Goal: Task Accomplishment & Management: Complete application form

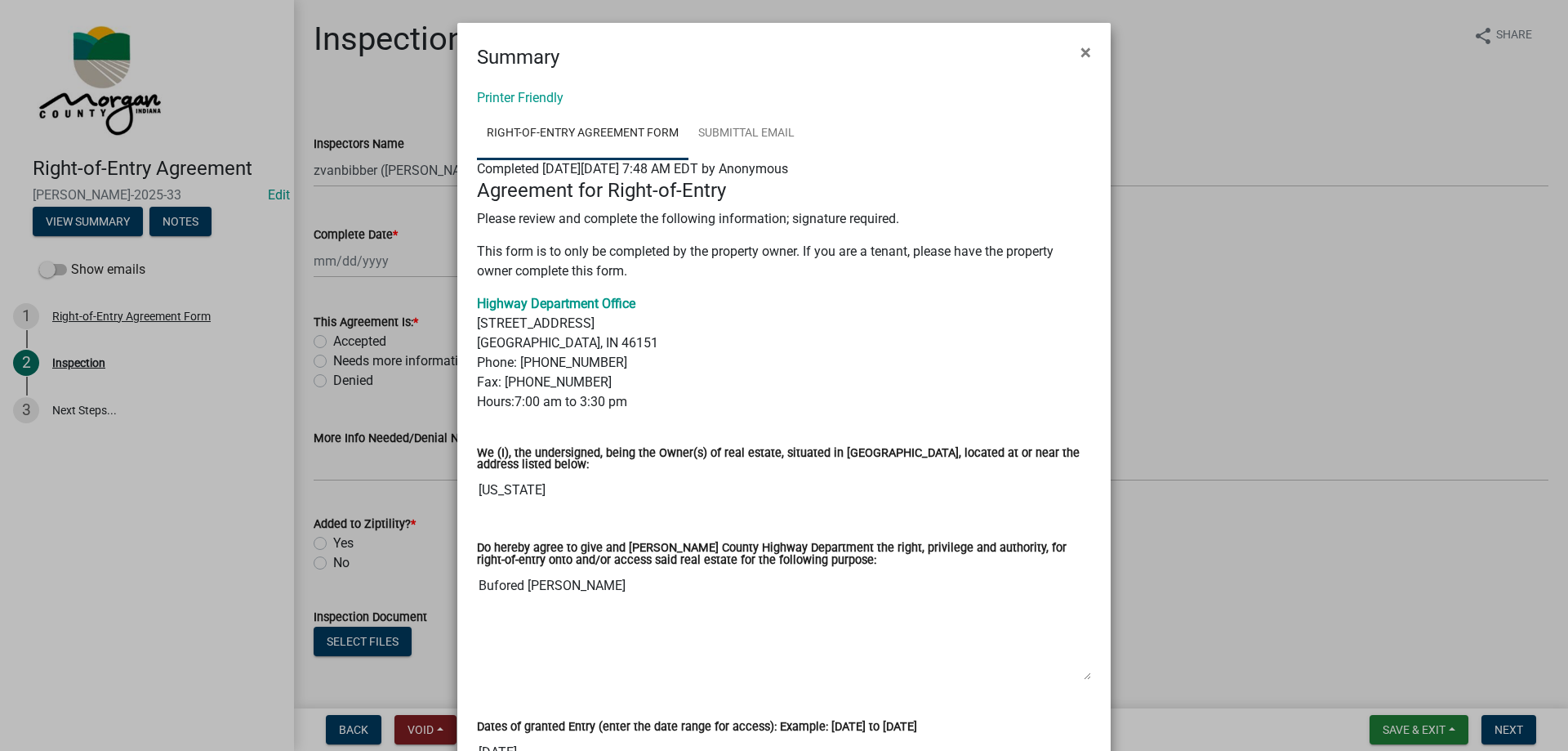
select select "1658ec2b-5df6-4a4e-9daf-3d6db8f23cdf"
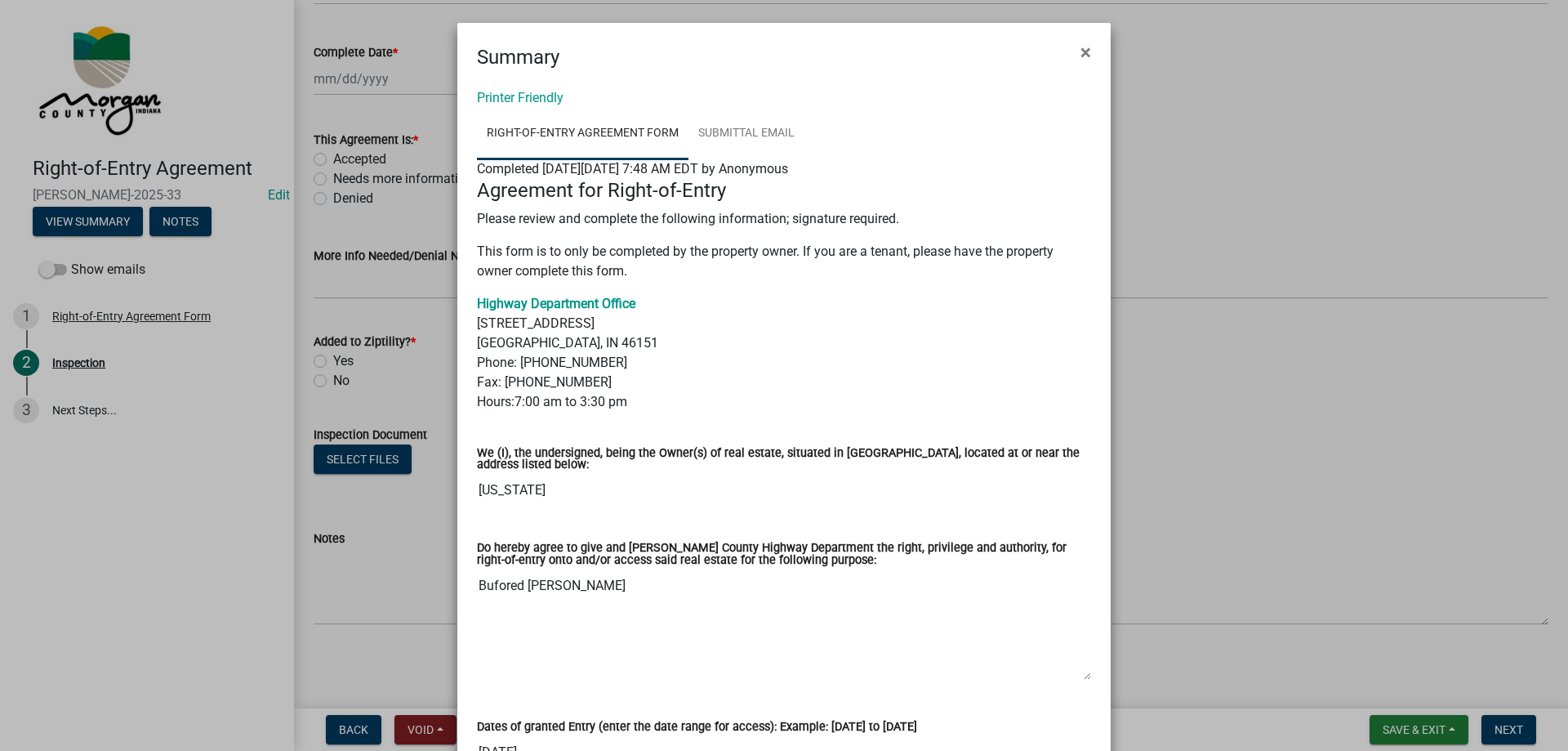
drag, startPoint x: 471, startPoint y: 589, endPoint x: 704, endPoint y: 601, distance: 233.3
click at [704, 601] on textarea "Bufored Meade" at bounding box center [784, 625] width 614 height 111
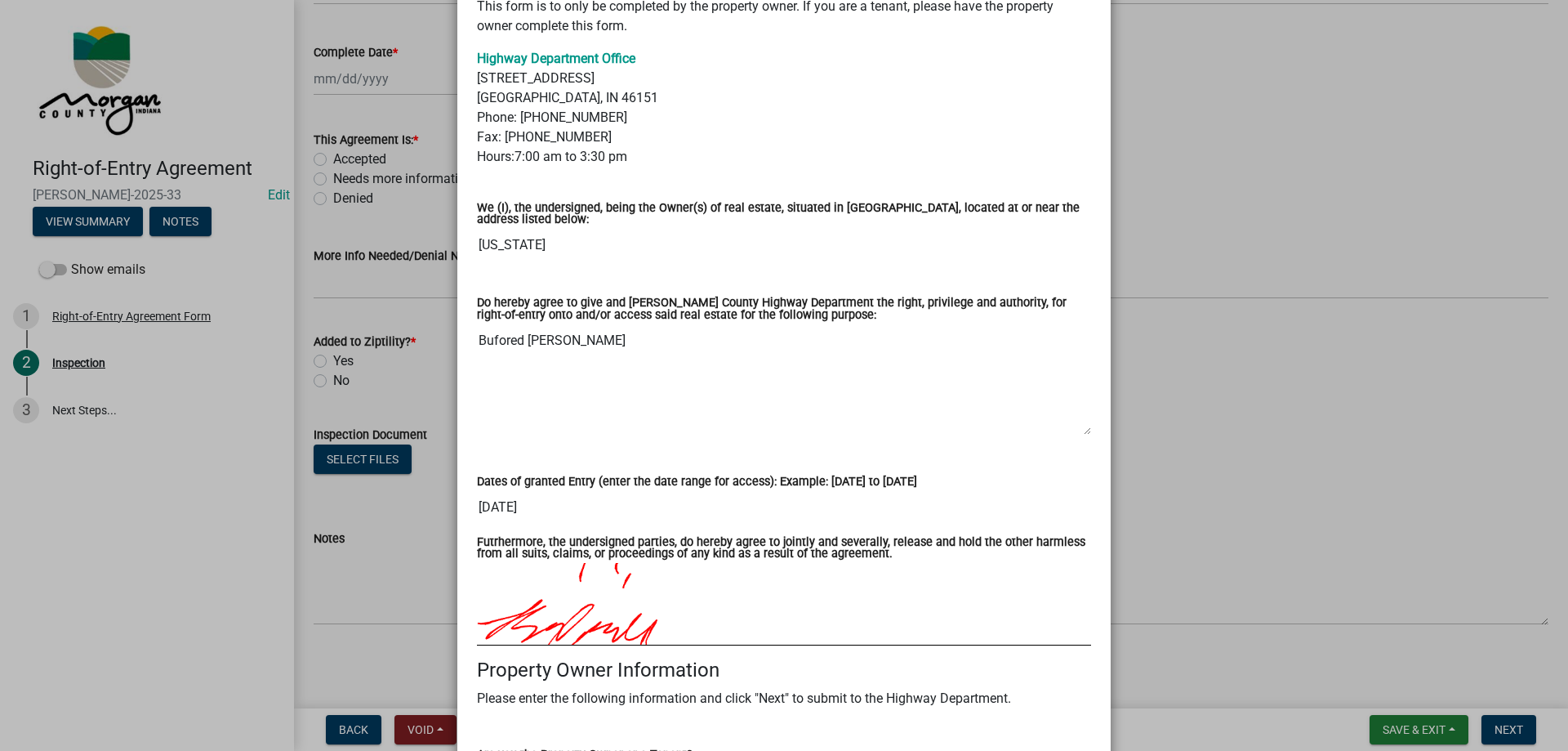
scroll to position [490, 0]
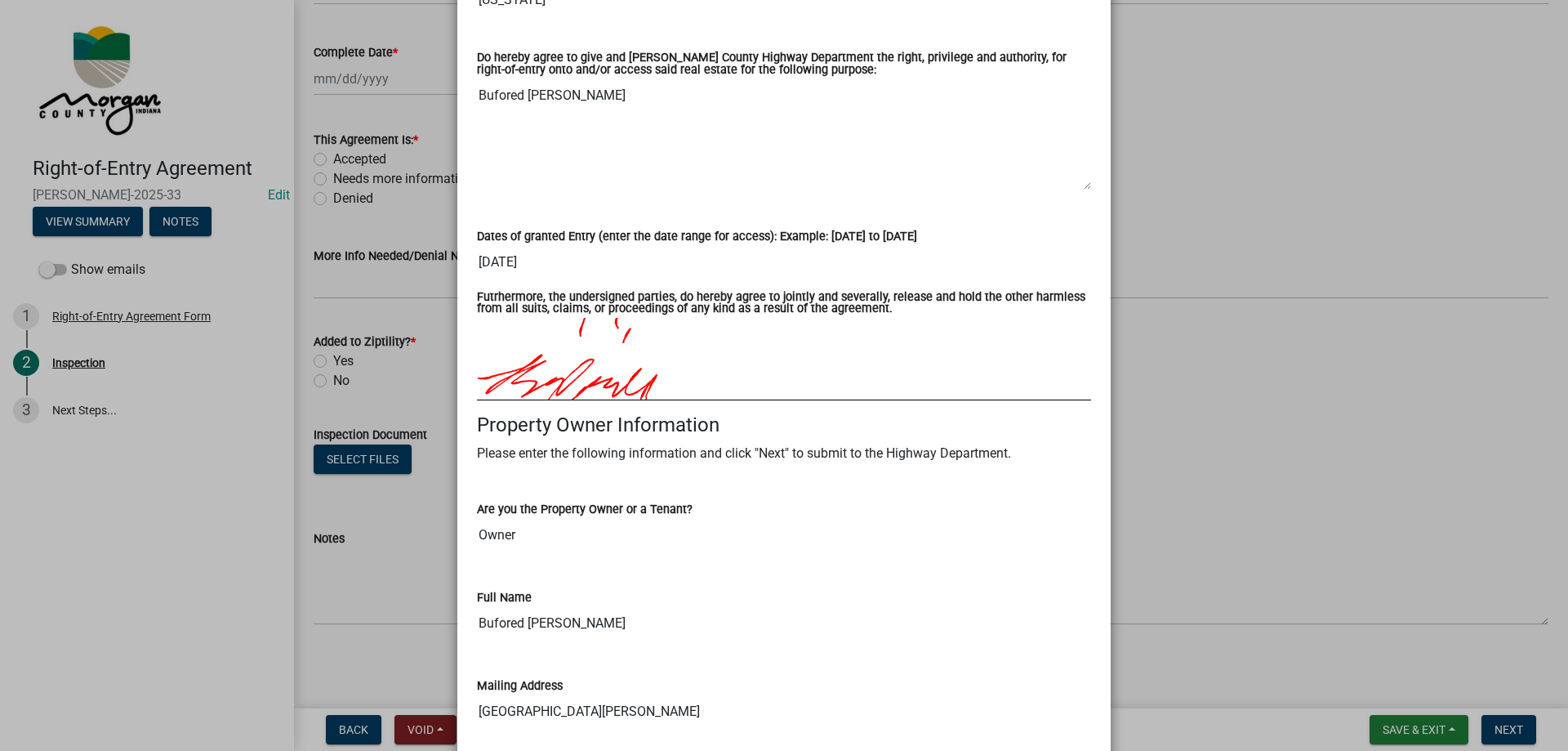
drag, startPoint x: 543, startPoint y: 262, endPoint x: 426, endPoint y: 261, distance: 117.0
click at [426, 261] on ngb-modal-window "Summary × Printer Friendly Right-of-Entry Agreement Form Submittal Email Comple…" at bounding box center [784, 376] width 1568 height 751
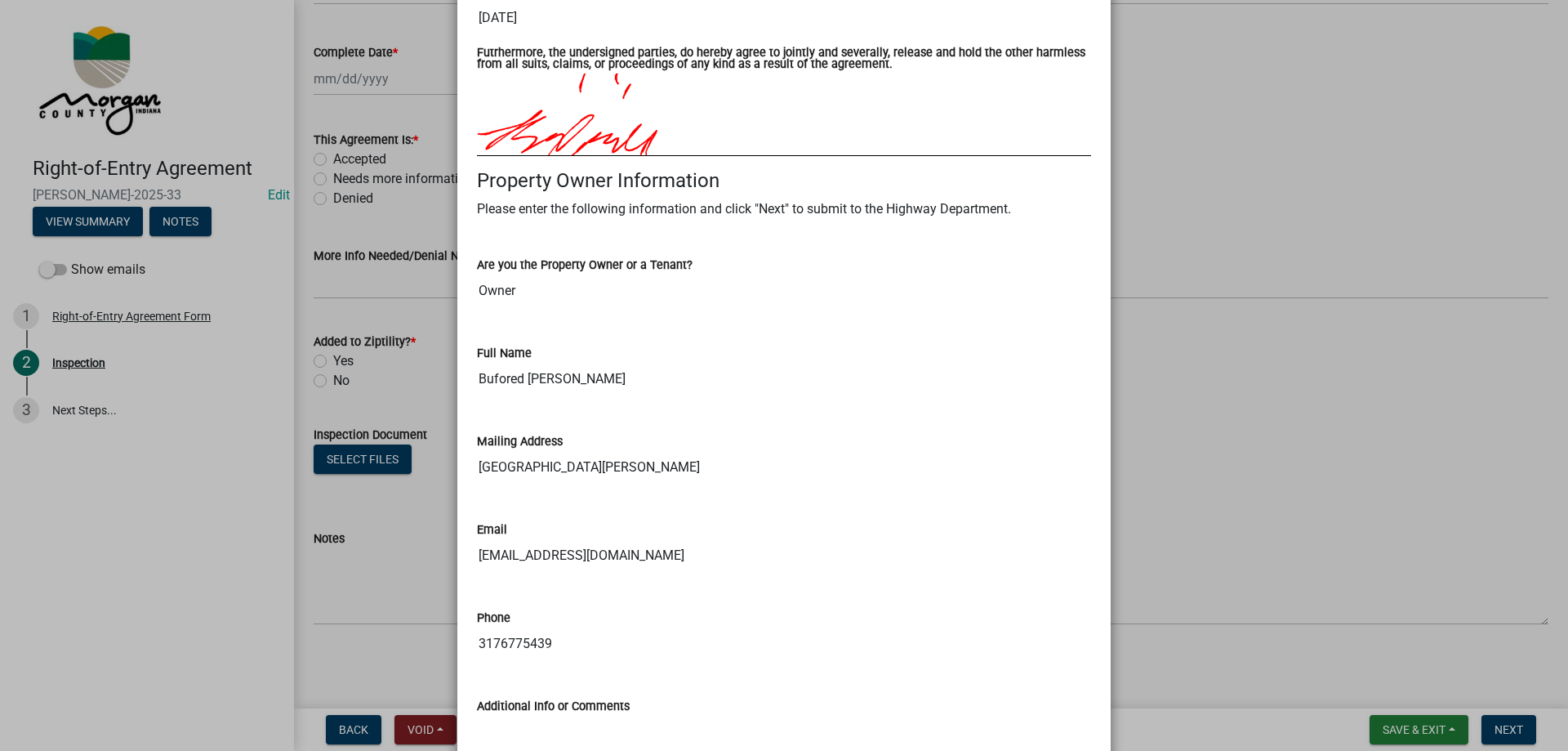
scroll to position [735, 0]
drag, startPoint x: 611, startPoint y: 468, endPoint x: 392, endPoint y: 477, distance: 219.2
click at [392, 477] on ngb-modal-window "Summary × Printer Friendly Right-of-Entry Agreement Form Submittal Email Comple…" at bounding box center [784, 376] width 1568 height 751
drag, startPoint x: 626, startPoint y: 566, endPoint x: 321, endPoint y: 574, distance: 305.1
click at [321, 574] on ngb-modal-window "Summary × Printer Friendly Right-of-Entry Agreement Form Submittal Email Comple…" at bounding box center [784, 376] width 1568 height 751
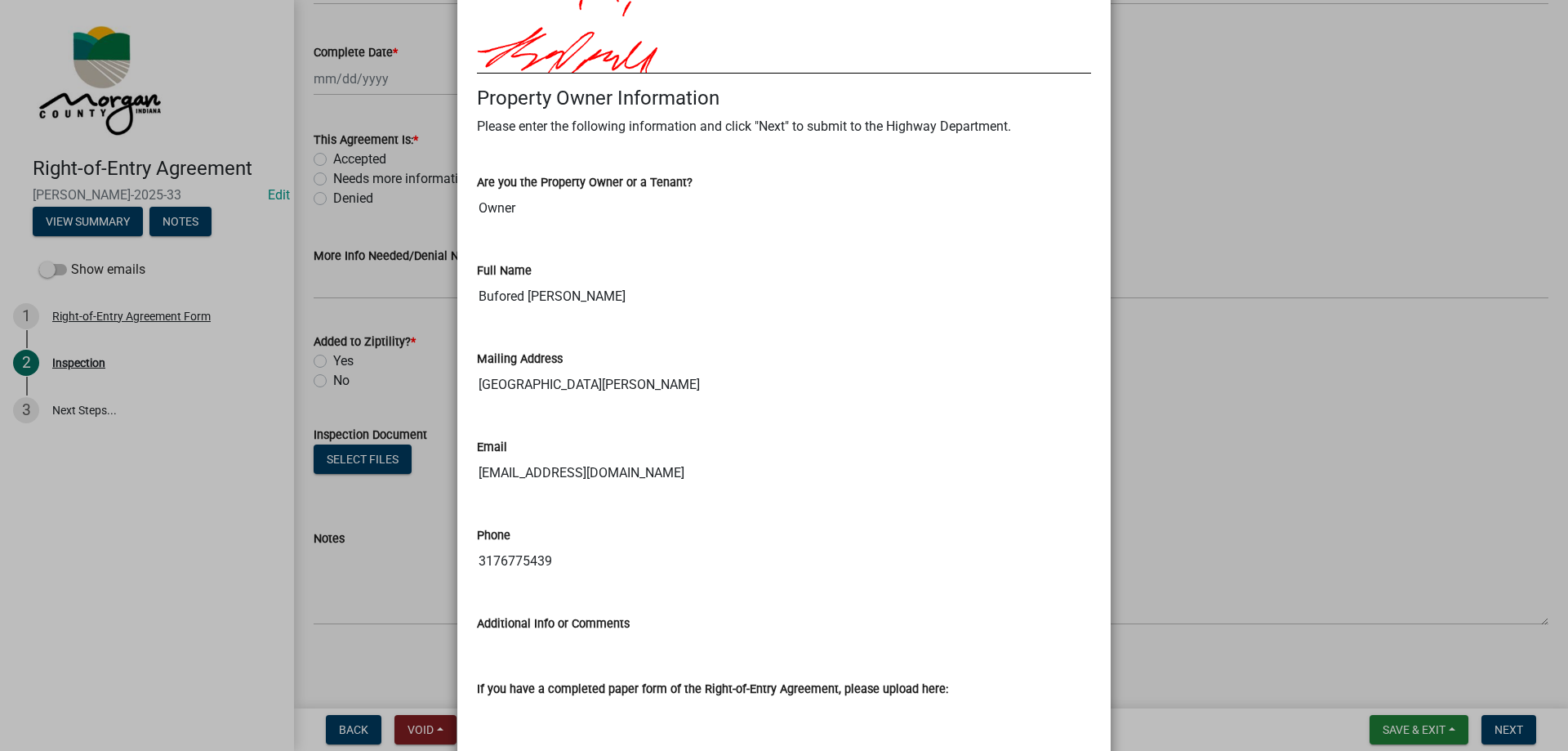
scroll to position [916, 0]
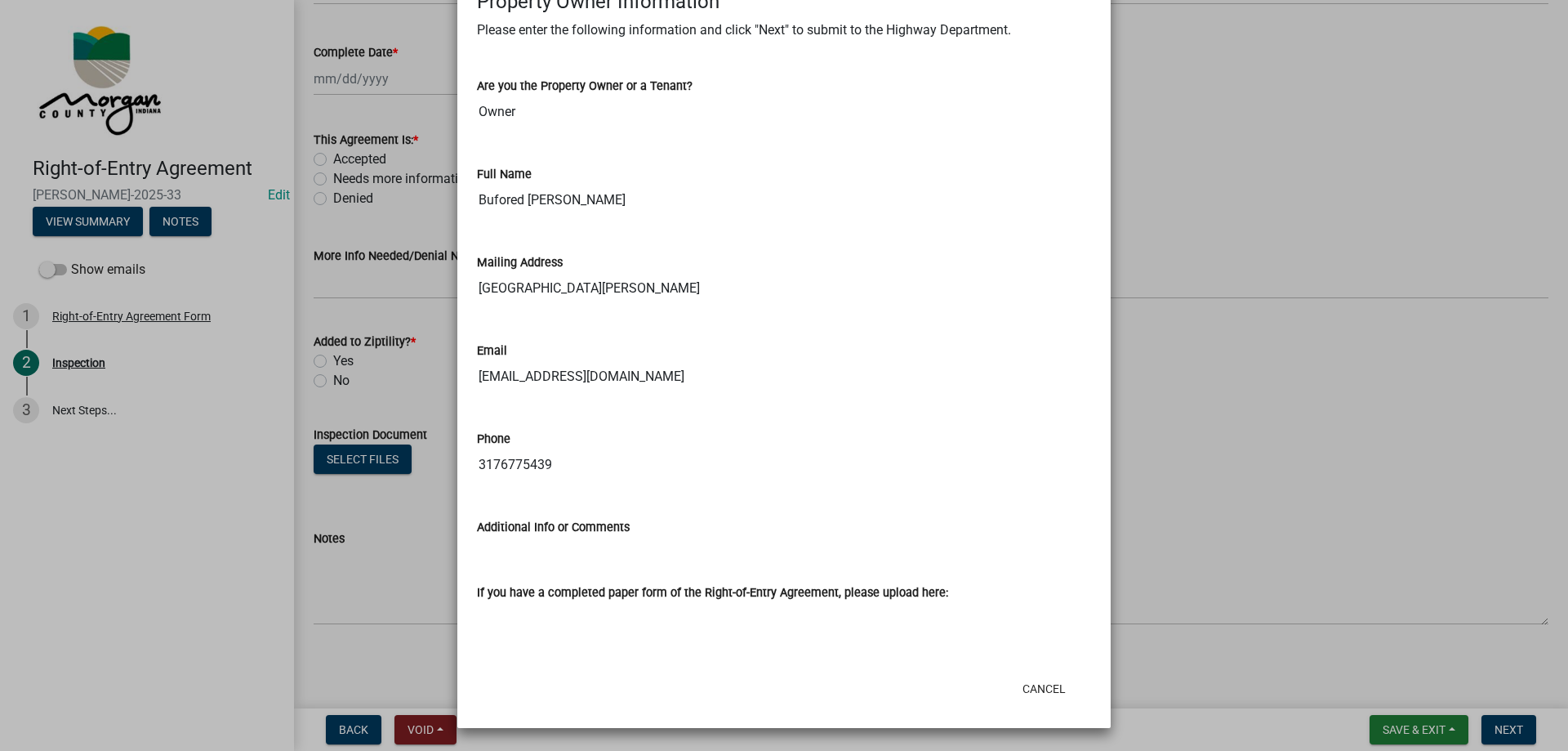
drag, startPoint x: 603, startPoint y: 468, endPoint x: 450, endPoint y: 466, distance: 153.0
click at [449, 466] on ngb-modal-window "Summary × Printer Friendly Right-of-Entry Agreement Form Submittal Email Comple…" at bounding box center [784, 376] width 1568 height 751
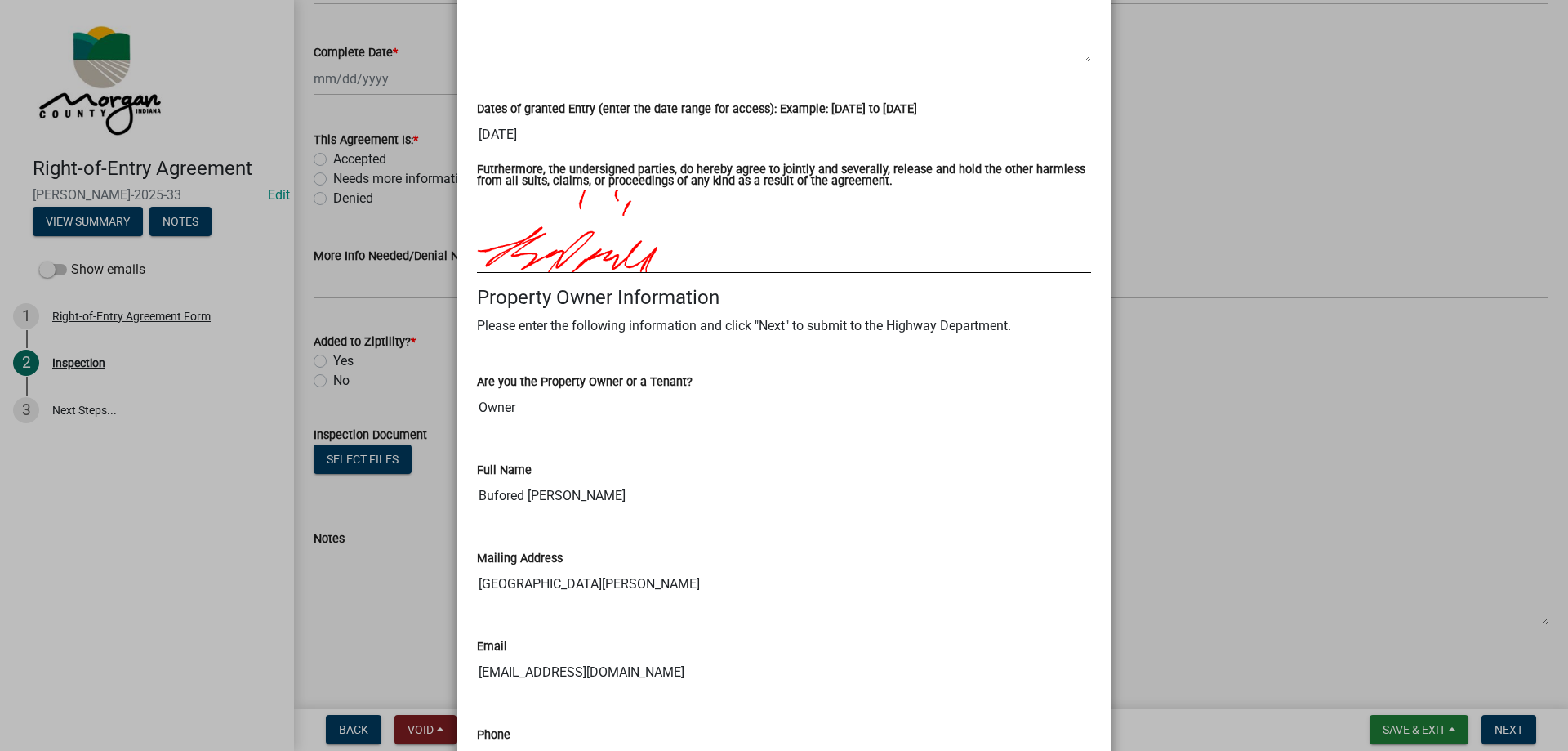
scroll to position [589, 0]
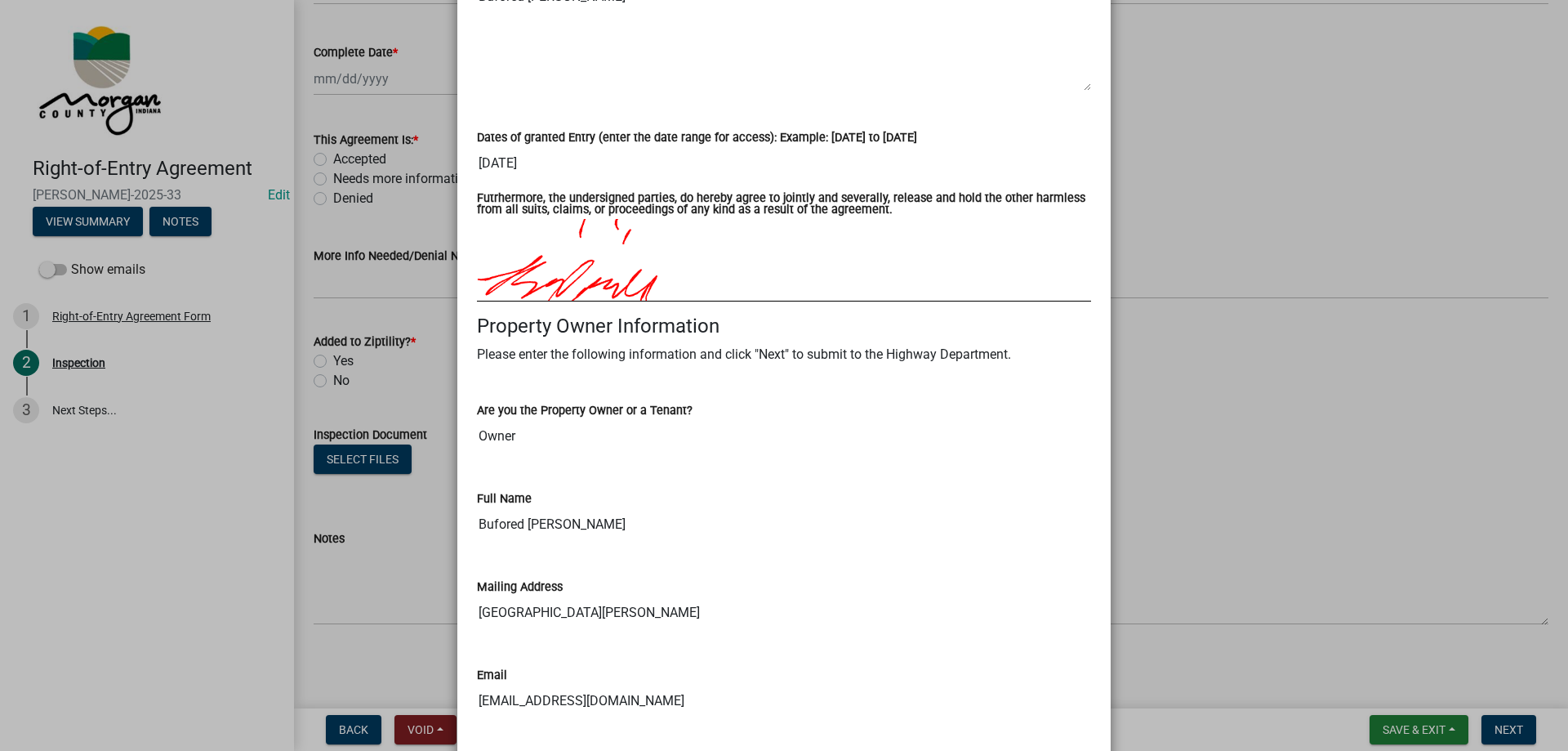
click at [221, 544] on ngb-modal-window "Summary × Printer Friendly Right-of-Entry Agreement Form Submittal Email Comple…" at bounding box center [784, 376] width 1568 height 751
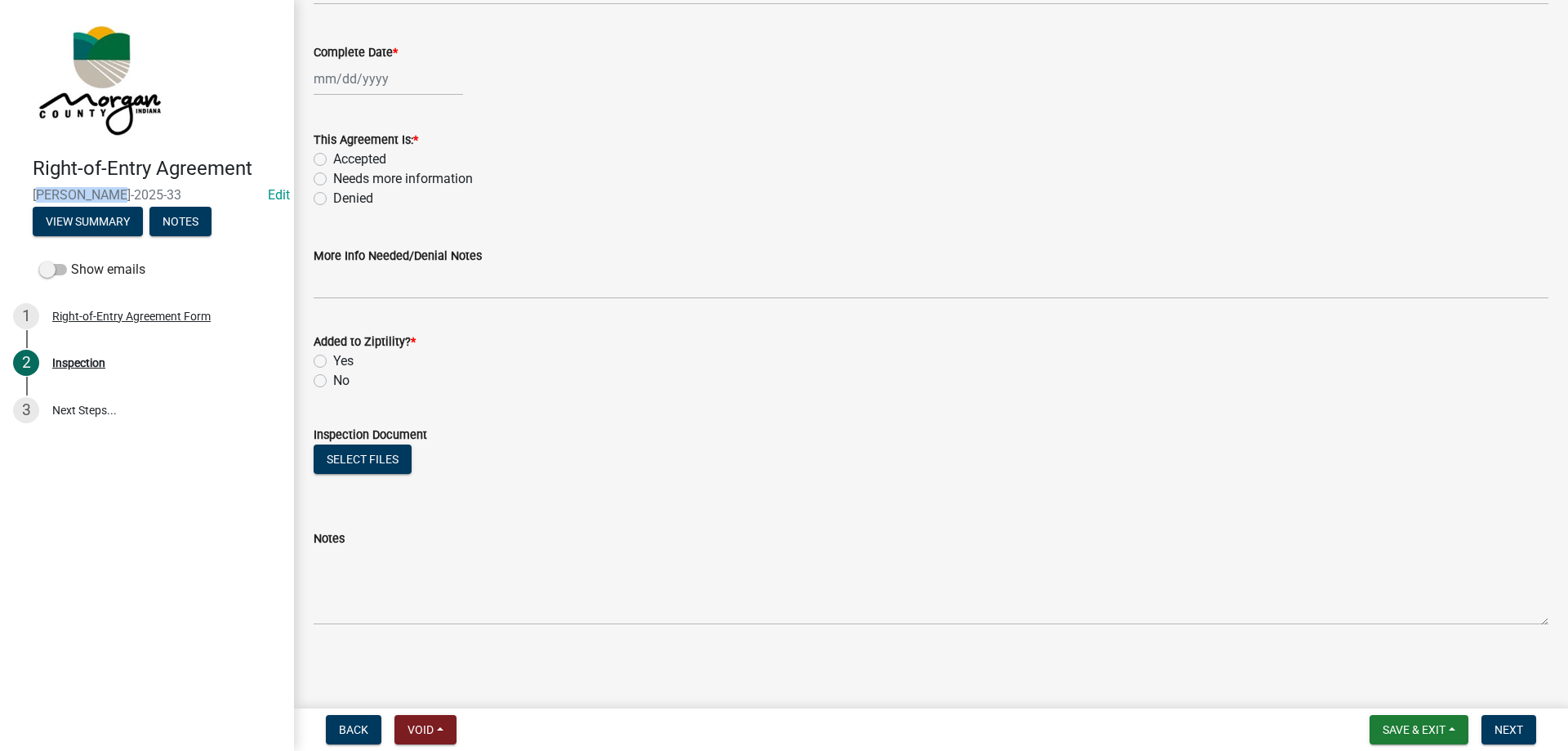
drag, startPoint x: 129, startPoint y: 194, endPoint x: 11, endPoint y: 198, distance: 118.1
click at [11, 198] on header "Right-of-Entry Agreement RoE-2025-33 Edit View Summary Notes" at bounding box center [146, 126] width 294 height 253
copy span "RoE-2025-33"
click at [68, 204] on div "Right-of-Entry Agreement RoE-2025-33 Edit View Summary Notes" at bounding box center [146, 192] width 268 height 96
click at [70, 210] on button "View Summary" at bounding box center [87, 222] width 110 height 30
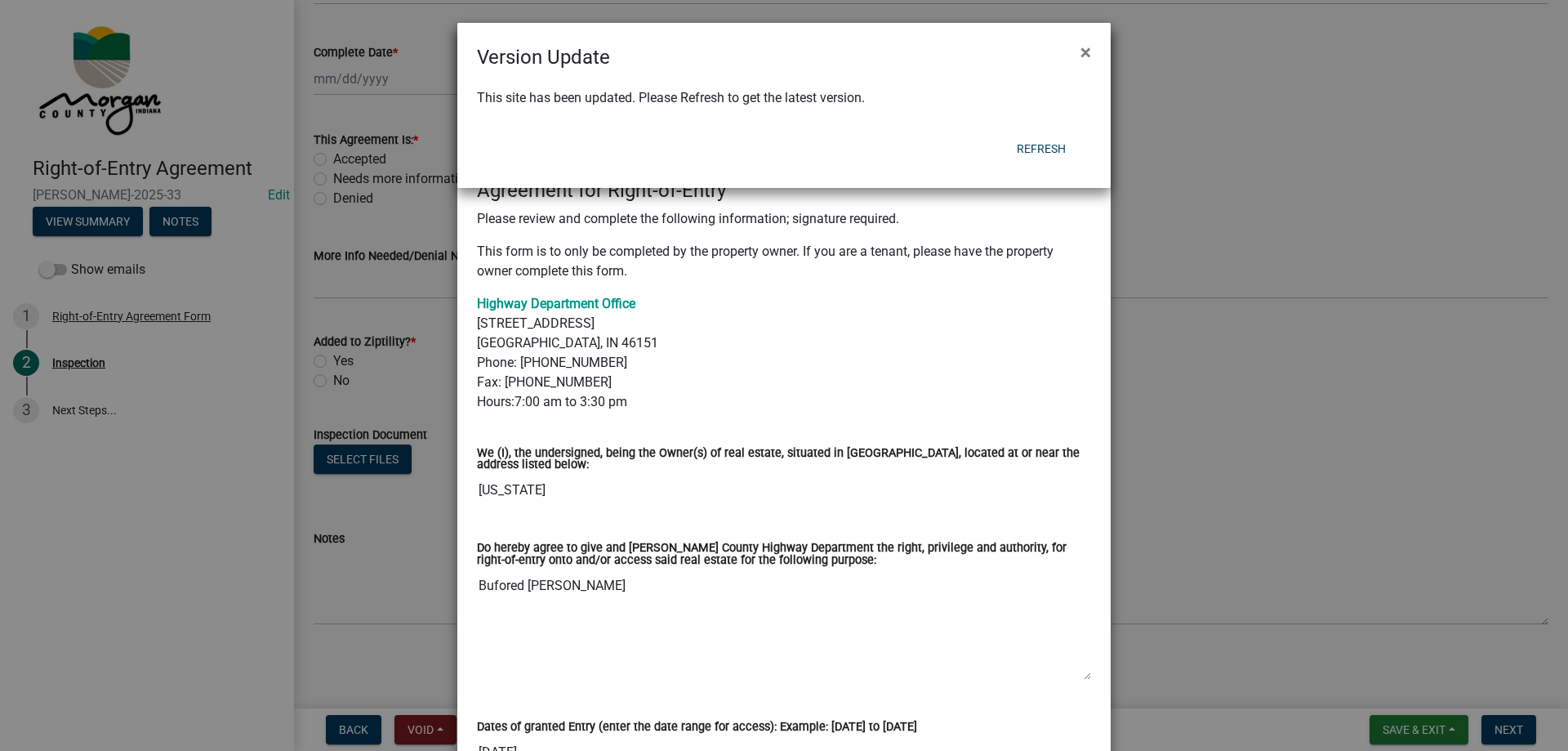
click at [726, 273] on ngb-modal-window "Version Update × This site has been updated. Please Refresh to get the latest v…" at bounding box center [784, 376] width 1568 height 751
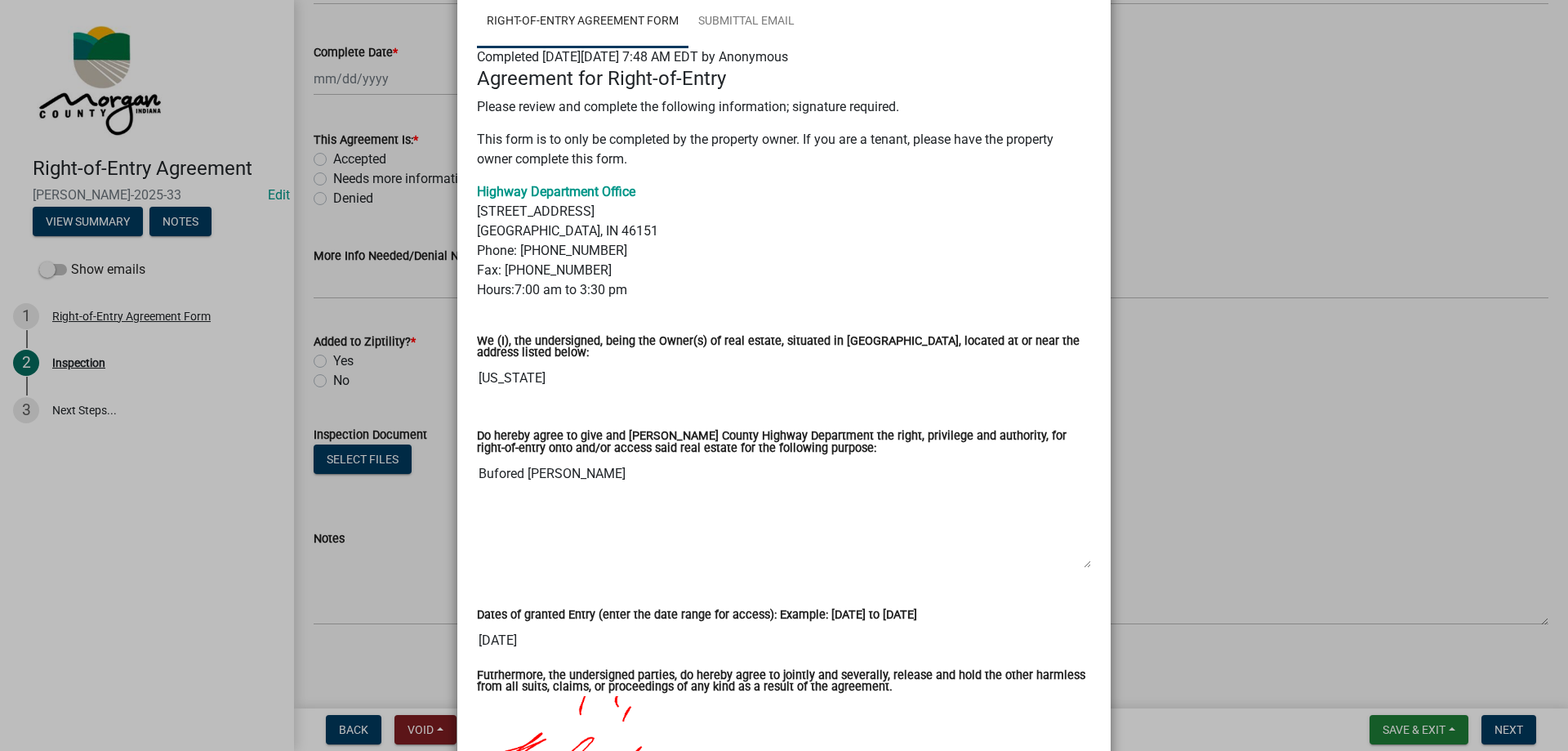
scroll to position [0, 0]
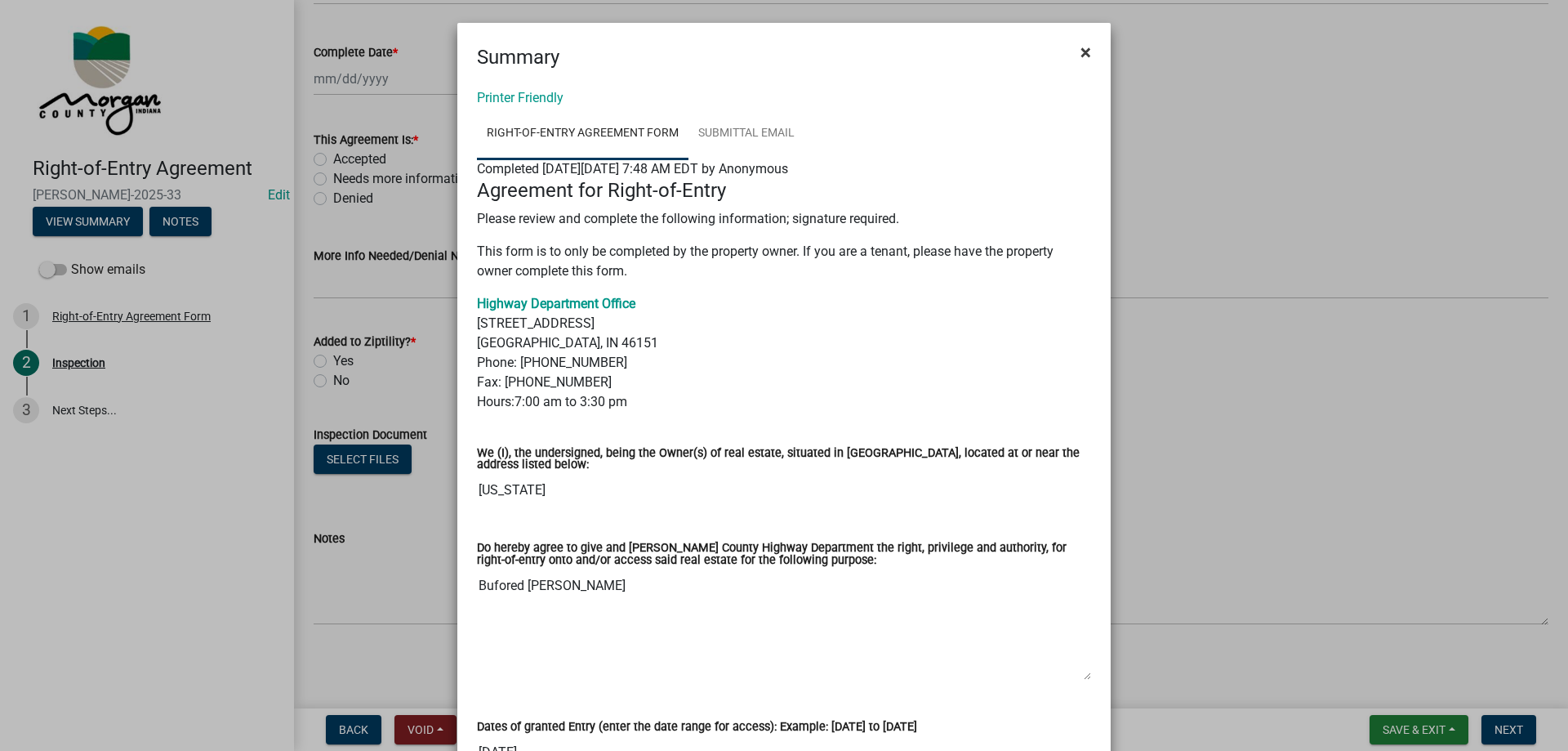
click at [1073, 45] on button "×" at bounding box center [1086, 52] width 37 height 45
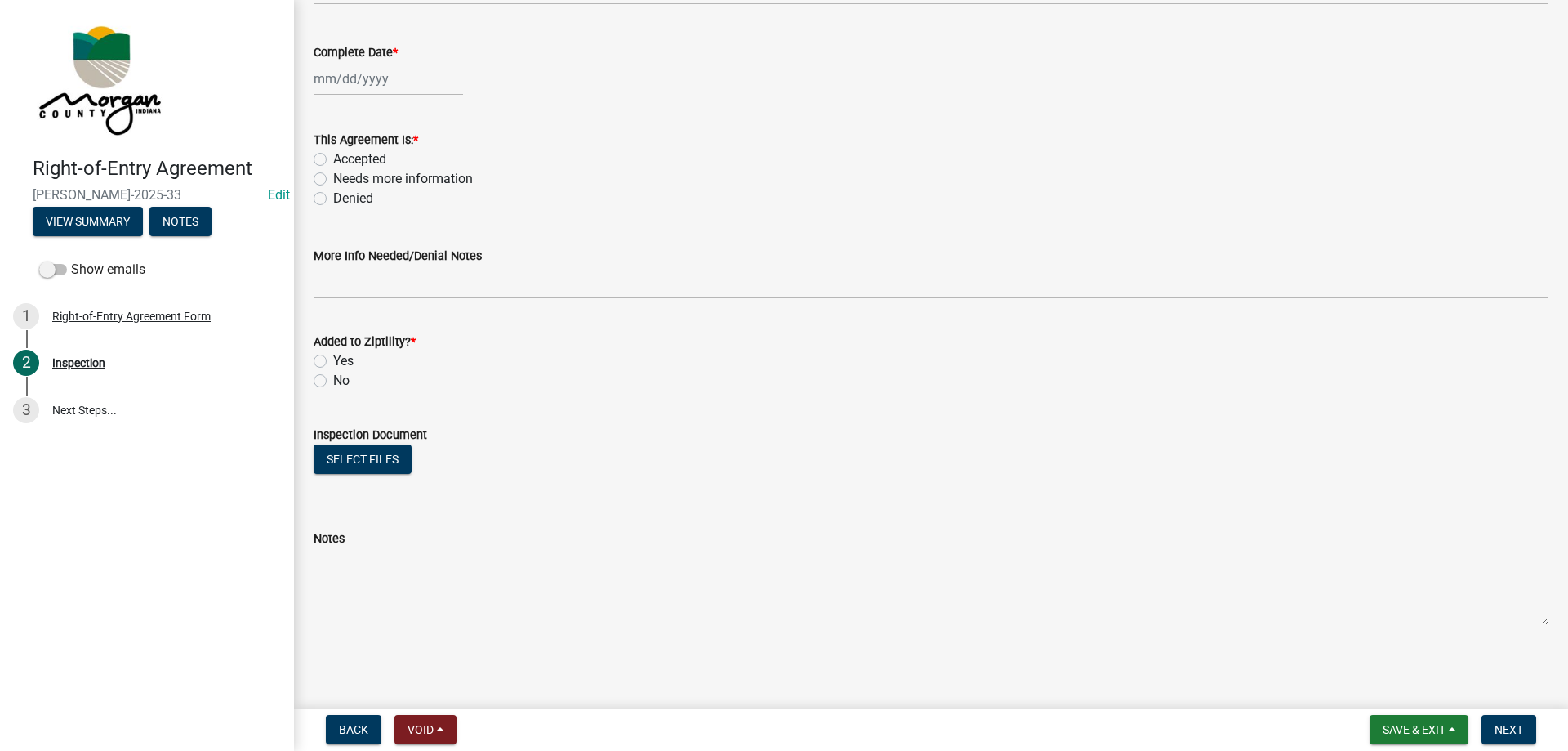
click at [334, 155] on label "Accepted" at bounding box center [360, 159] width 53 height 19
click at [334, 155] on input "Accepted" at bounding box center [338, 154] width 10 height 10
radio input "true"
click at [320, 354] on div "Yes" at bounding box center [930, 361] width 1234 height 19
click at [334, 361] on label "Yes" at bounding box center [344, 361] width 20 height 19
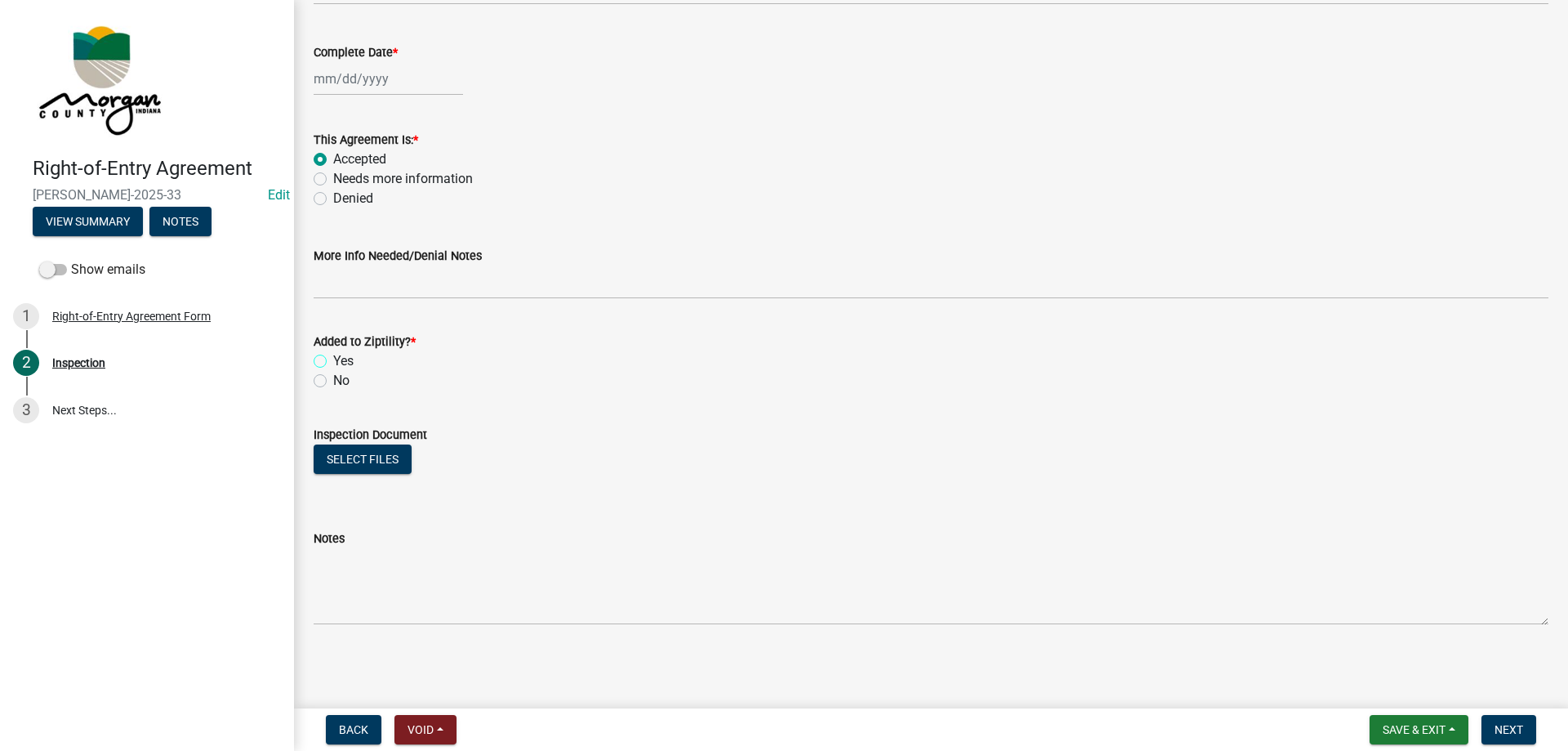
click at [334, 361] on input "Yes" at bounding box center [338, 356] width 10 height 10
radio input "true"
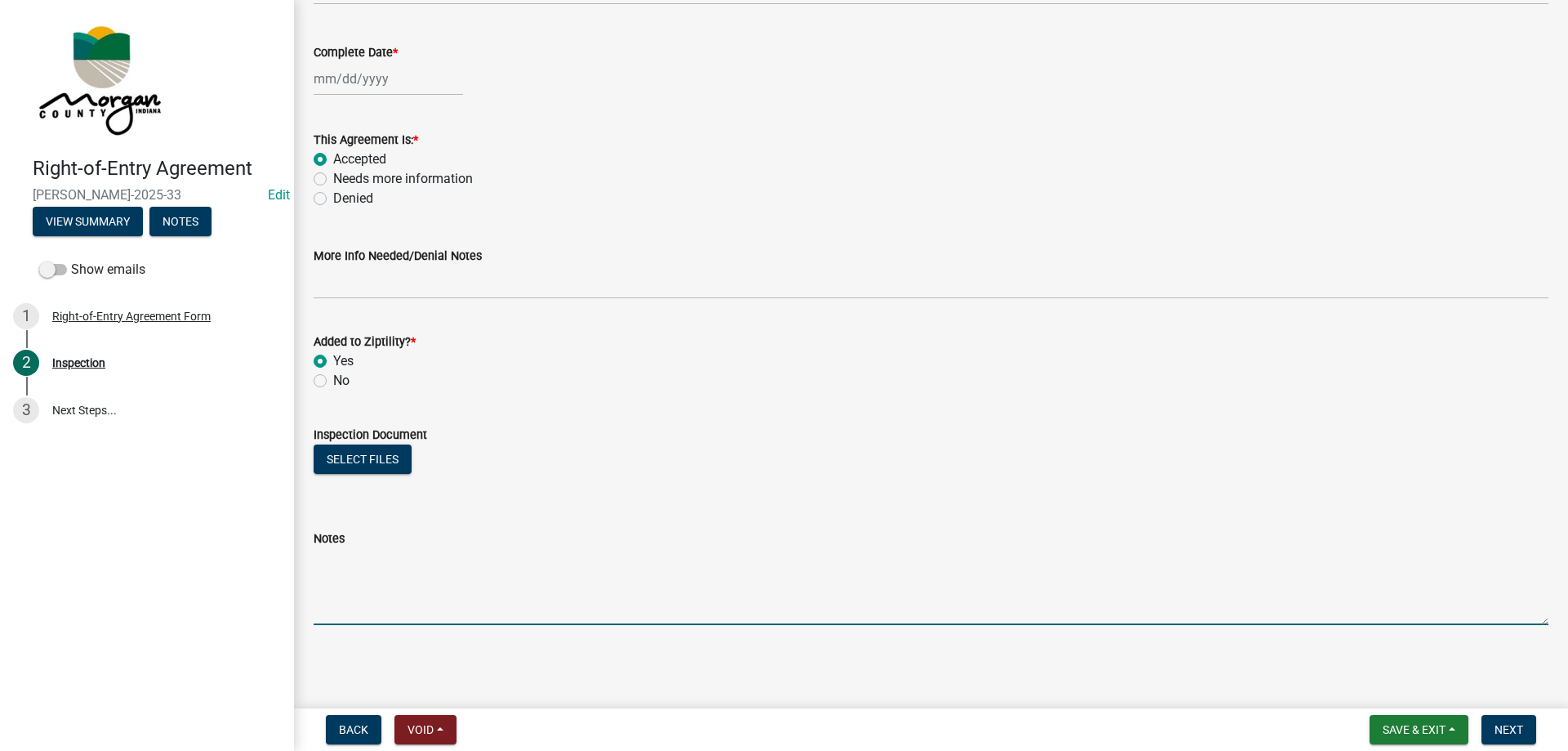
click at [399, 579] on textarea "Notes" at bounding box center [930, 586] width 1234 height 77
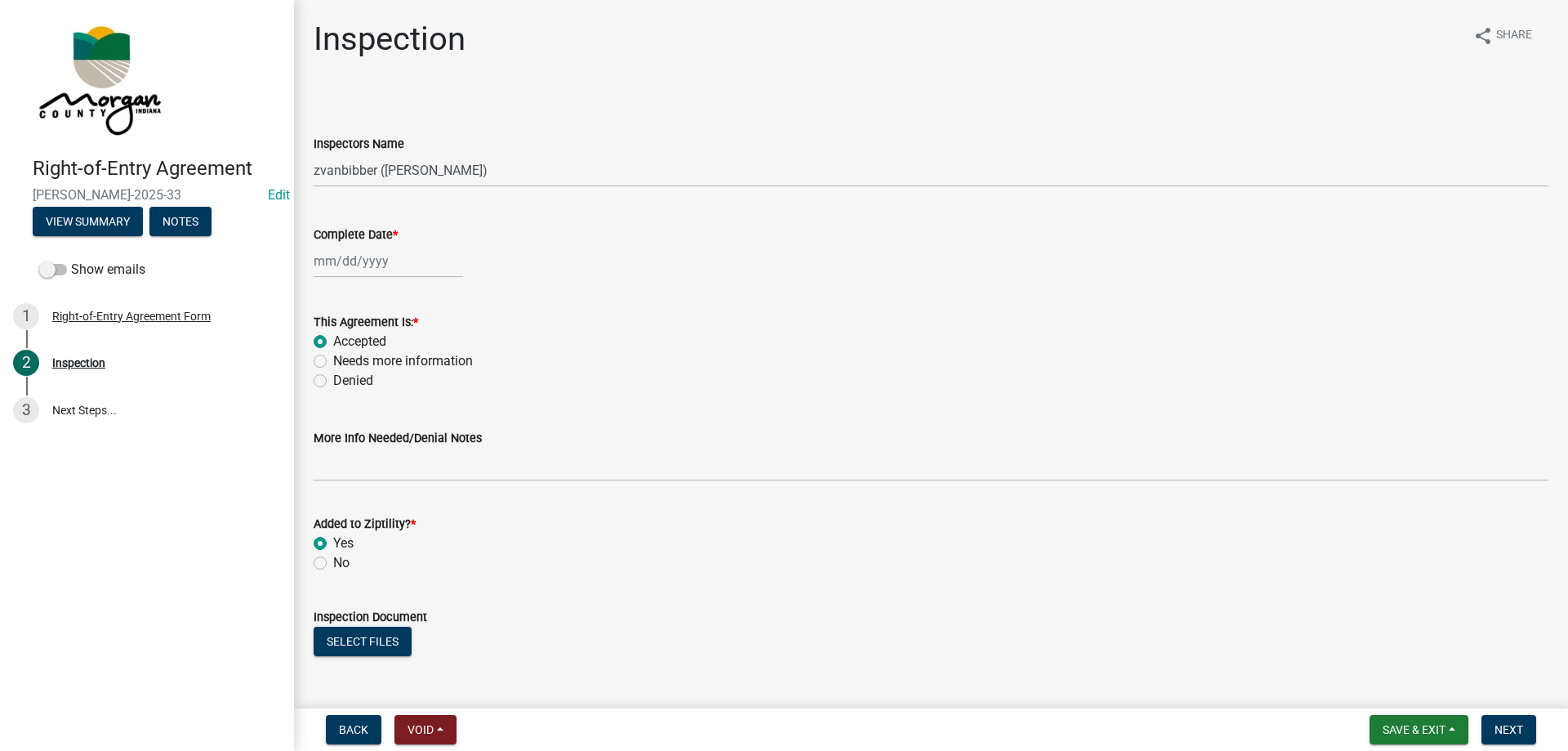
type textarea "Added to Right-of-Entry Agreement D3 Board"
click at [388, 259] on div at bounding box center [387, 261] width 149 height 33
select select "8"
select select "2025"
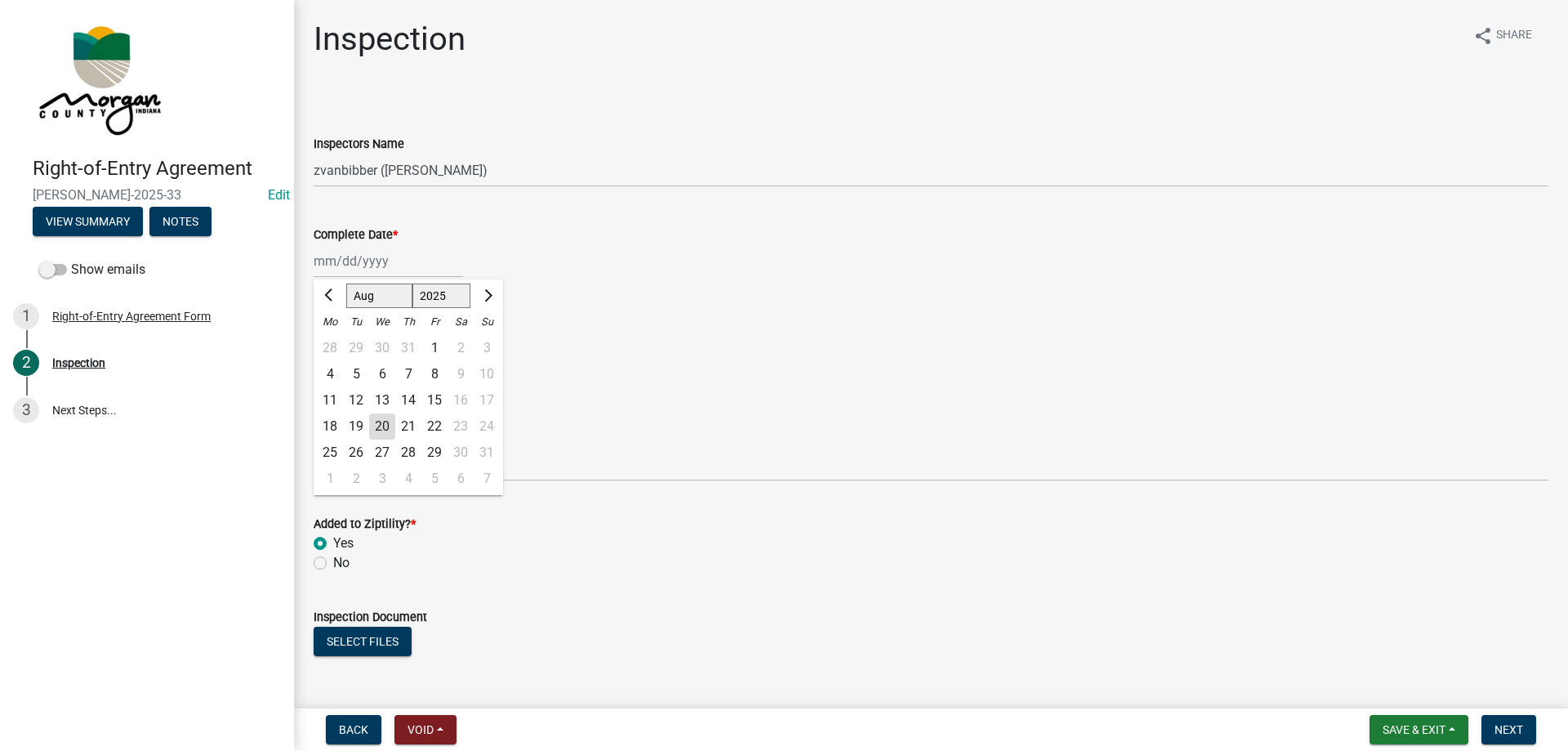
click at [384, 420] on div "20" at bounding box center [382, 426] width 26 height 26
type input "[DATE]"
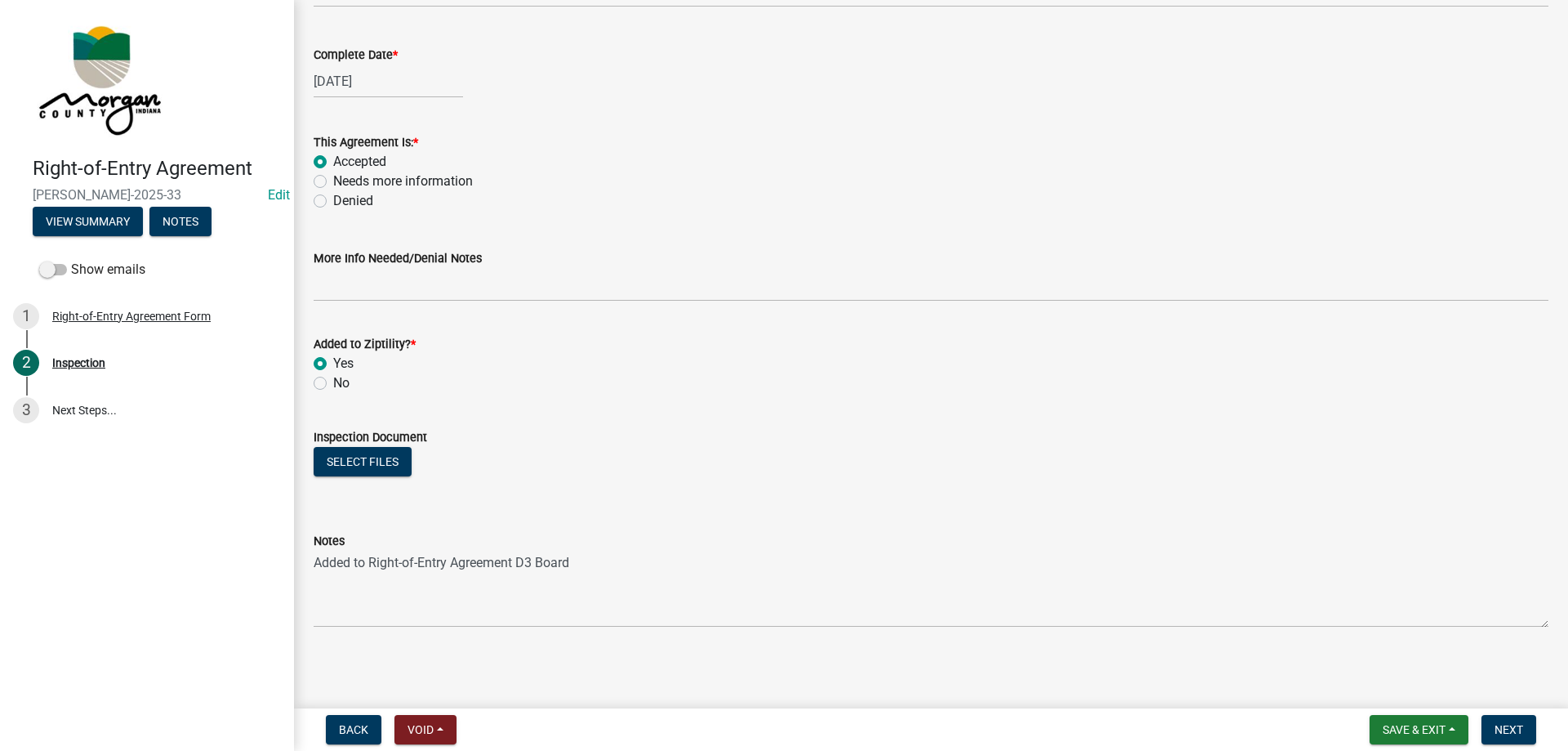
scroll to position [182, 0]
click at [84, 223] on button "View Summary" at bounding box center [87, 222] width 110 height 30
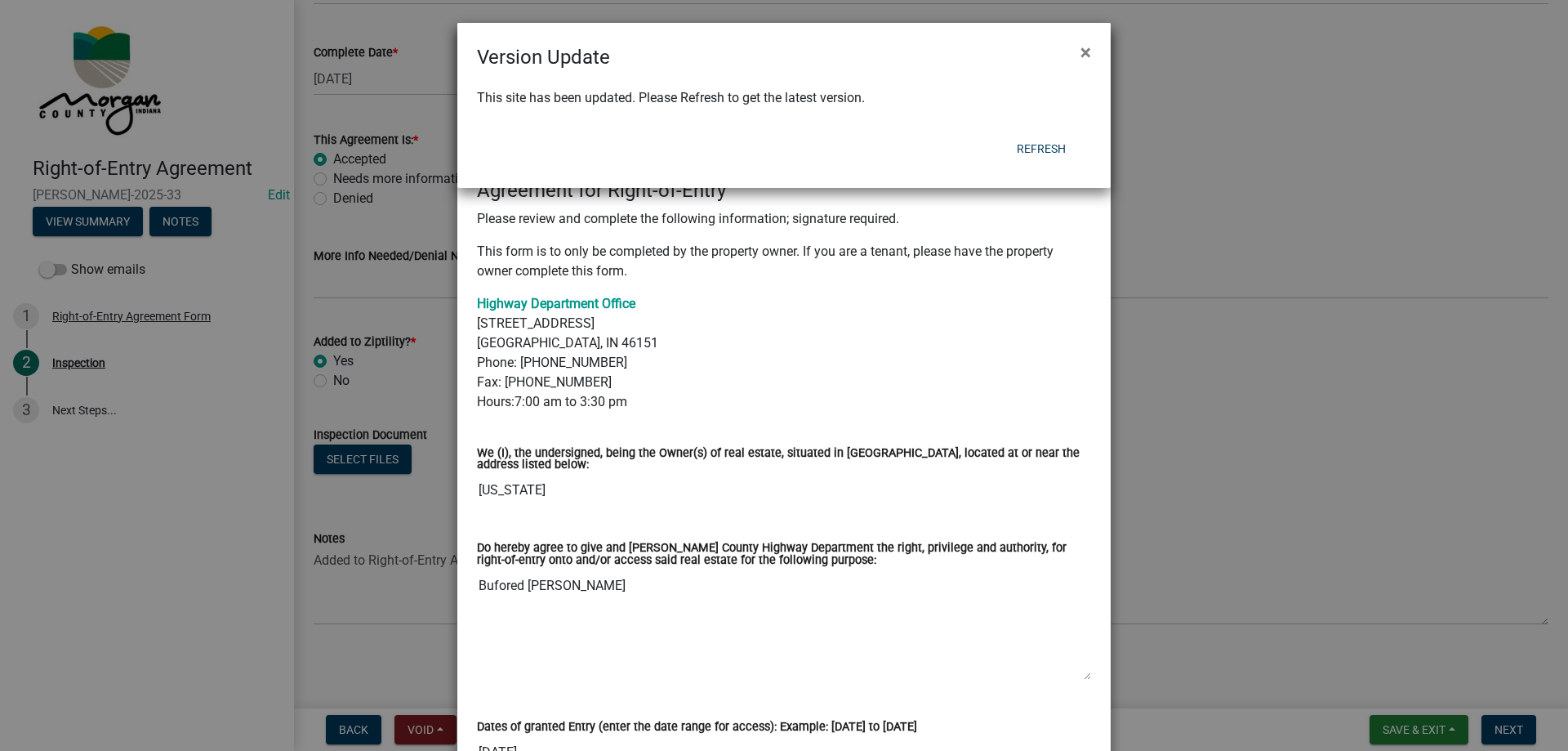
click at [830, 580] on ngb-modal-window "Version Update × This site has been updated. Please Refresh to get the latest v…" at bounding box center [784, 376] width 1568 height 751
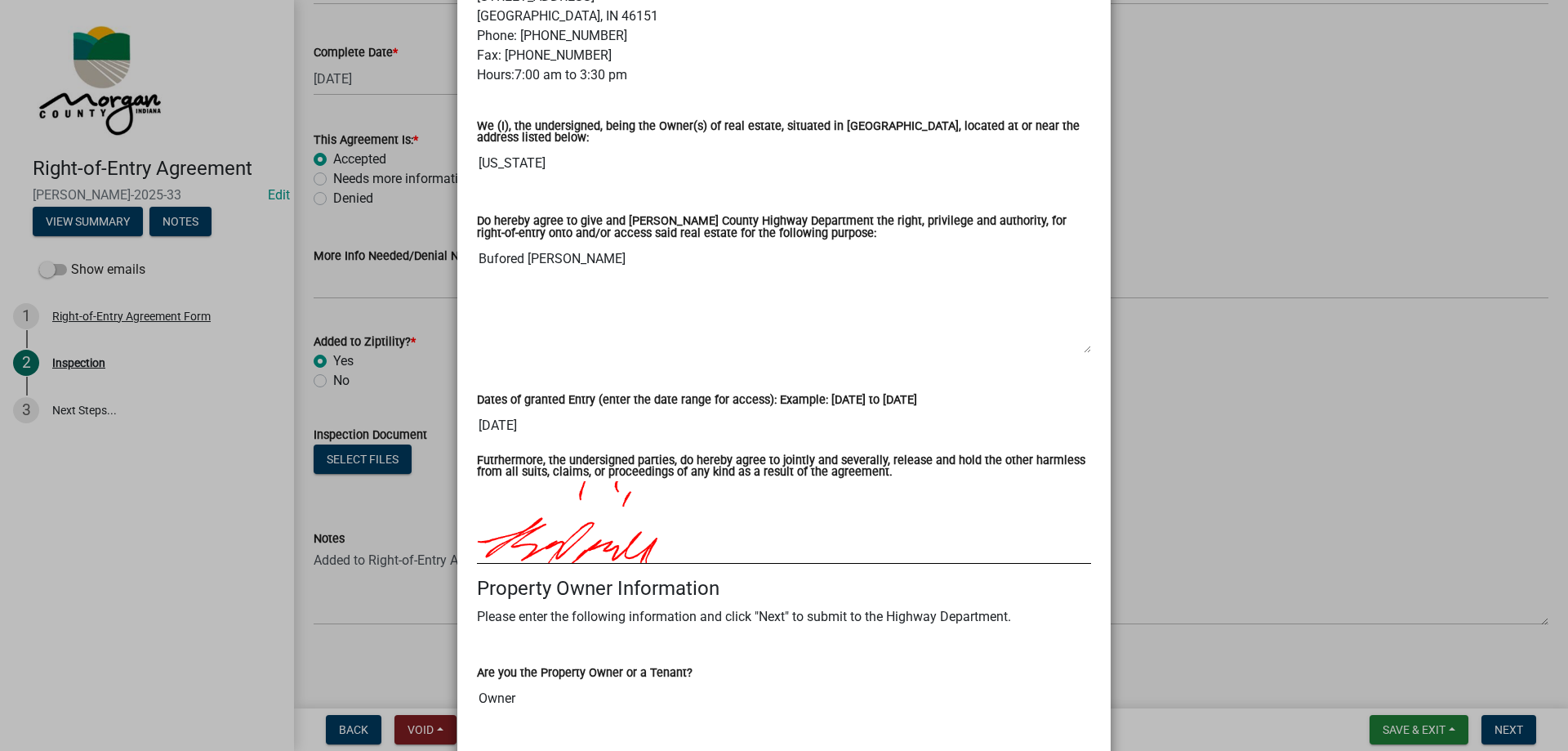
scroll to position [0, 0]
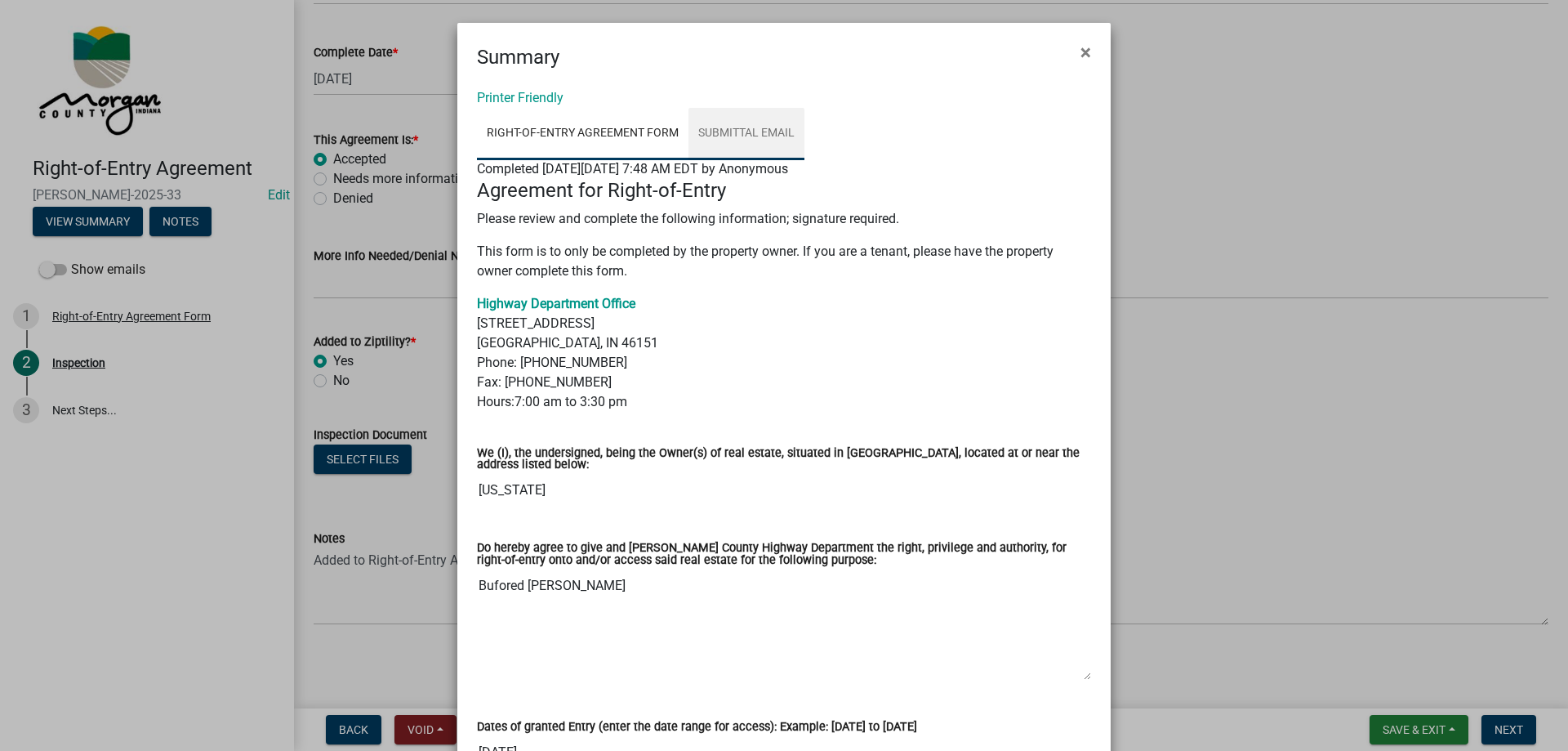
click at [693, 130] on link "Submittal Email" at bounding box center [746, 134] width 116 height 52
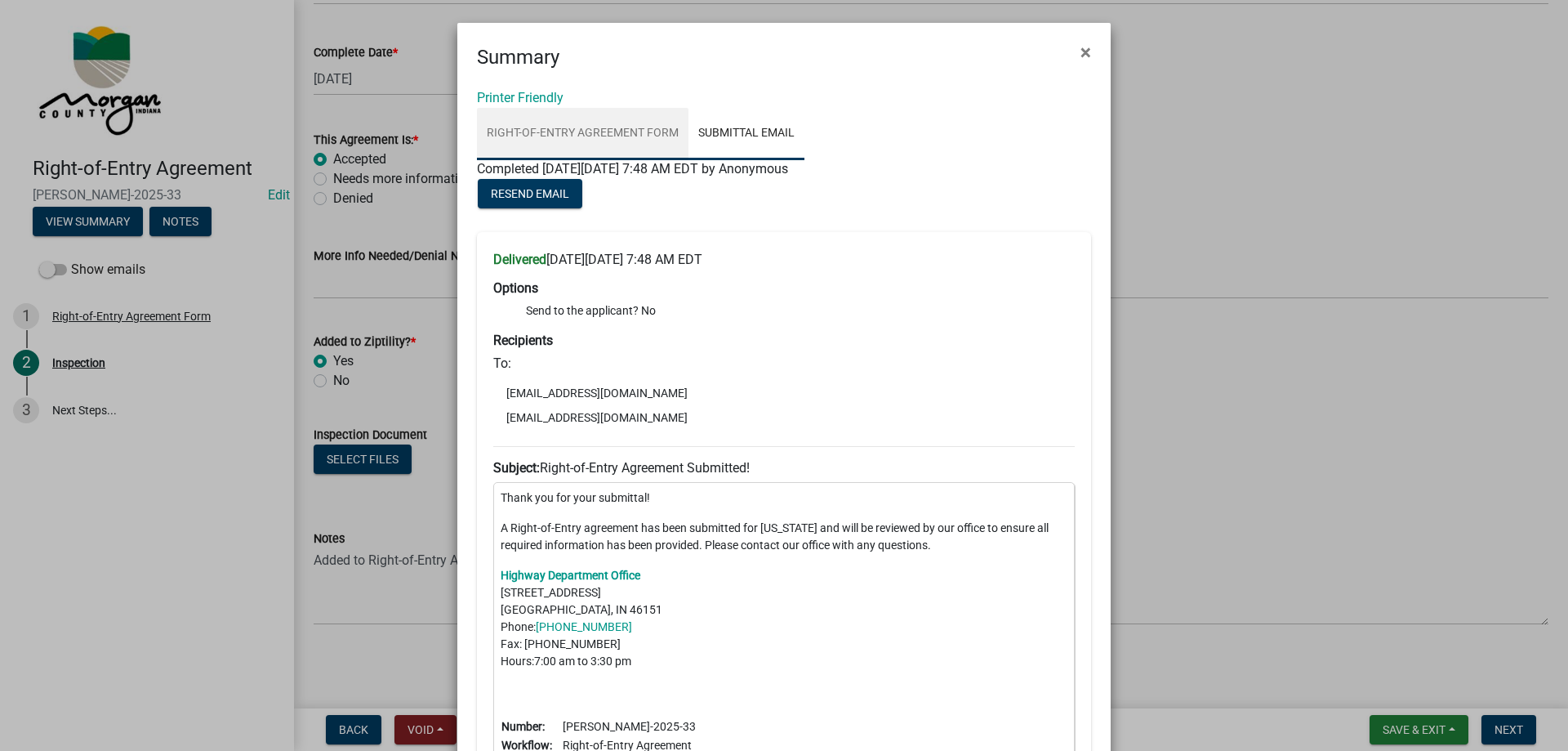
click at [622, 135] on link "Right-of-Entry Agreement Form" at bounding box center [583, 134] width 211 height 52
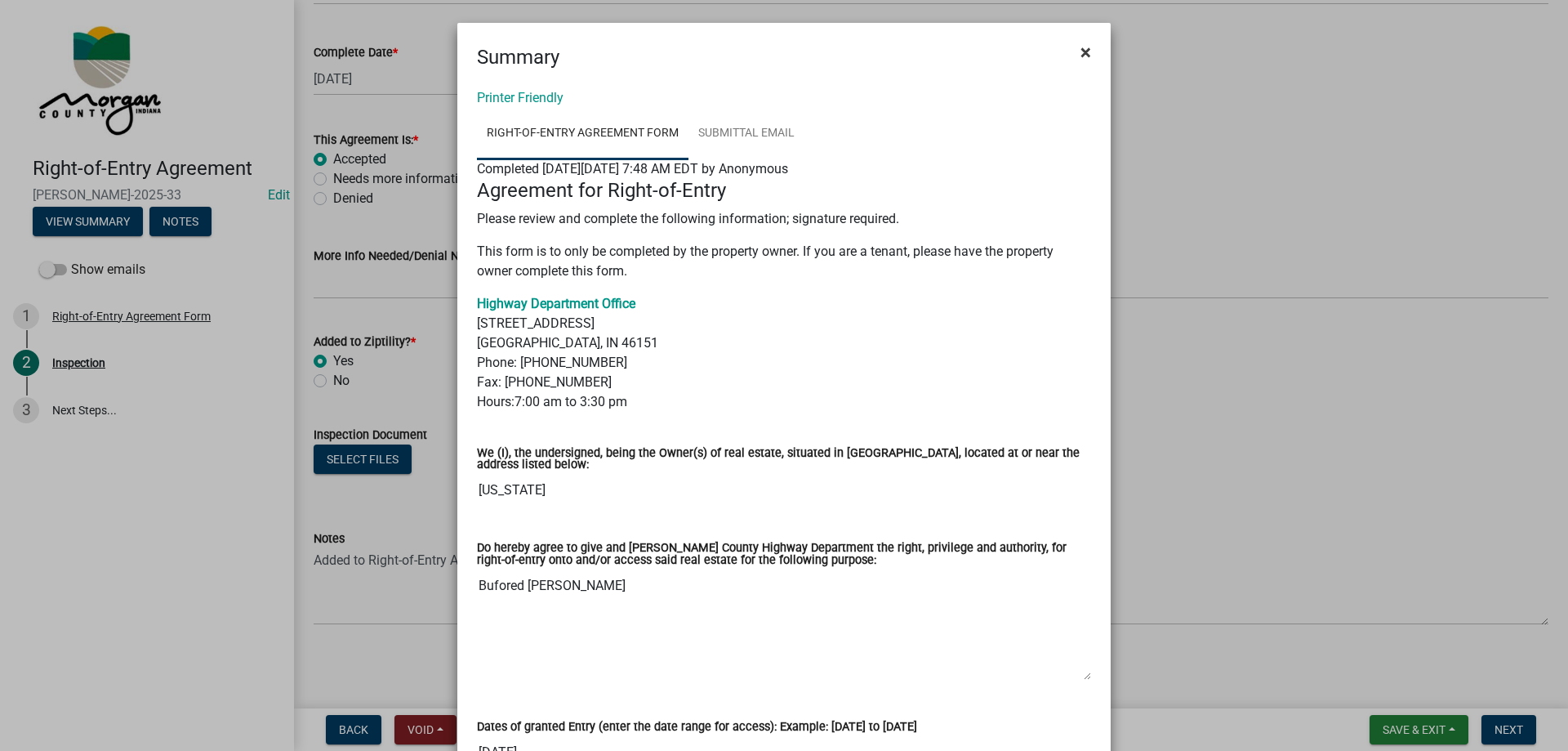
click at [1081, 52] on span "×" at bounding box center [1085, 52] width 10 height 23
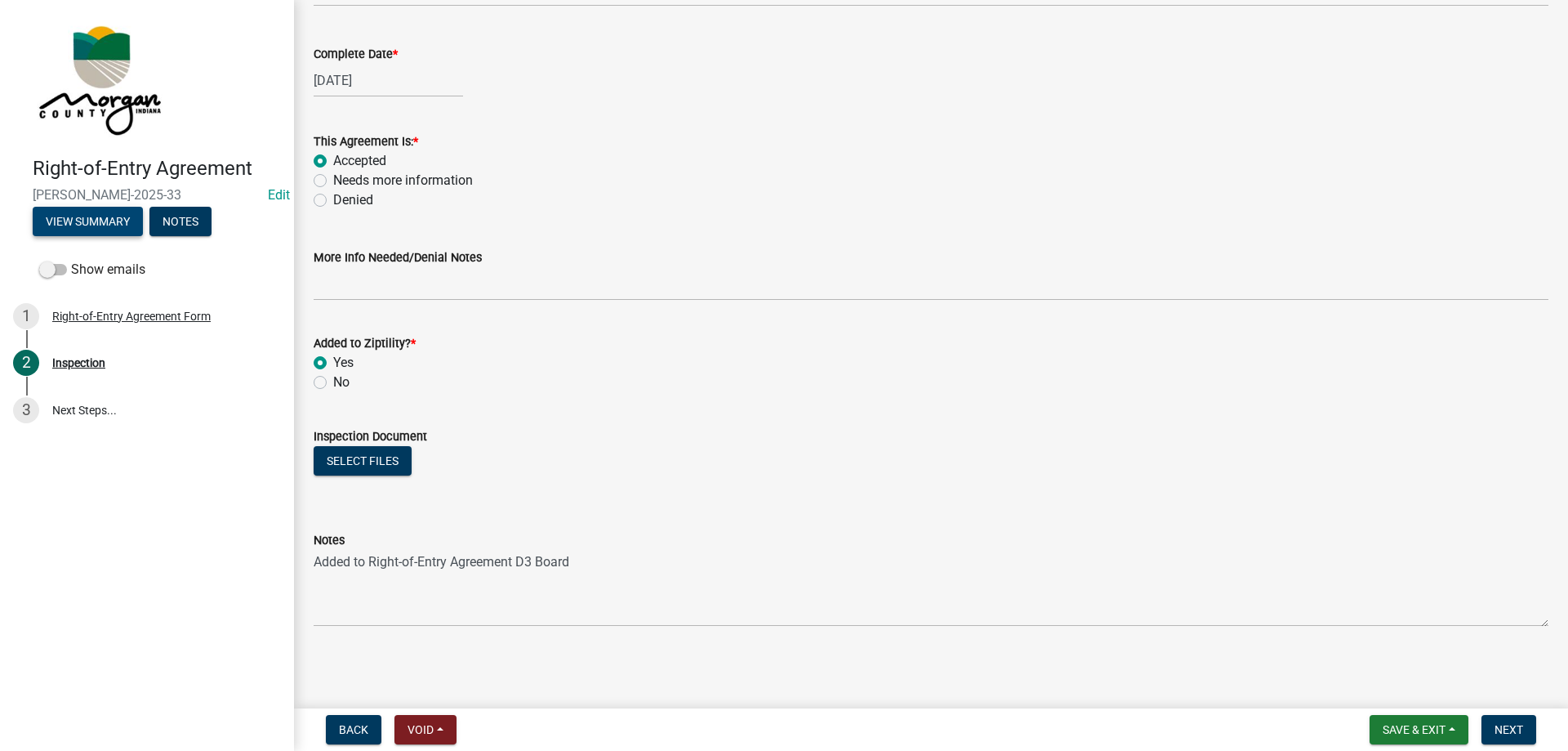
scroll to position [182, 0]
click at [1504, 721] on button "Next" at bounding box center [1508, 730] width 55 height 30
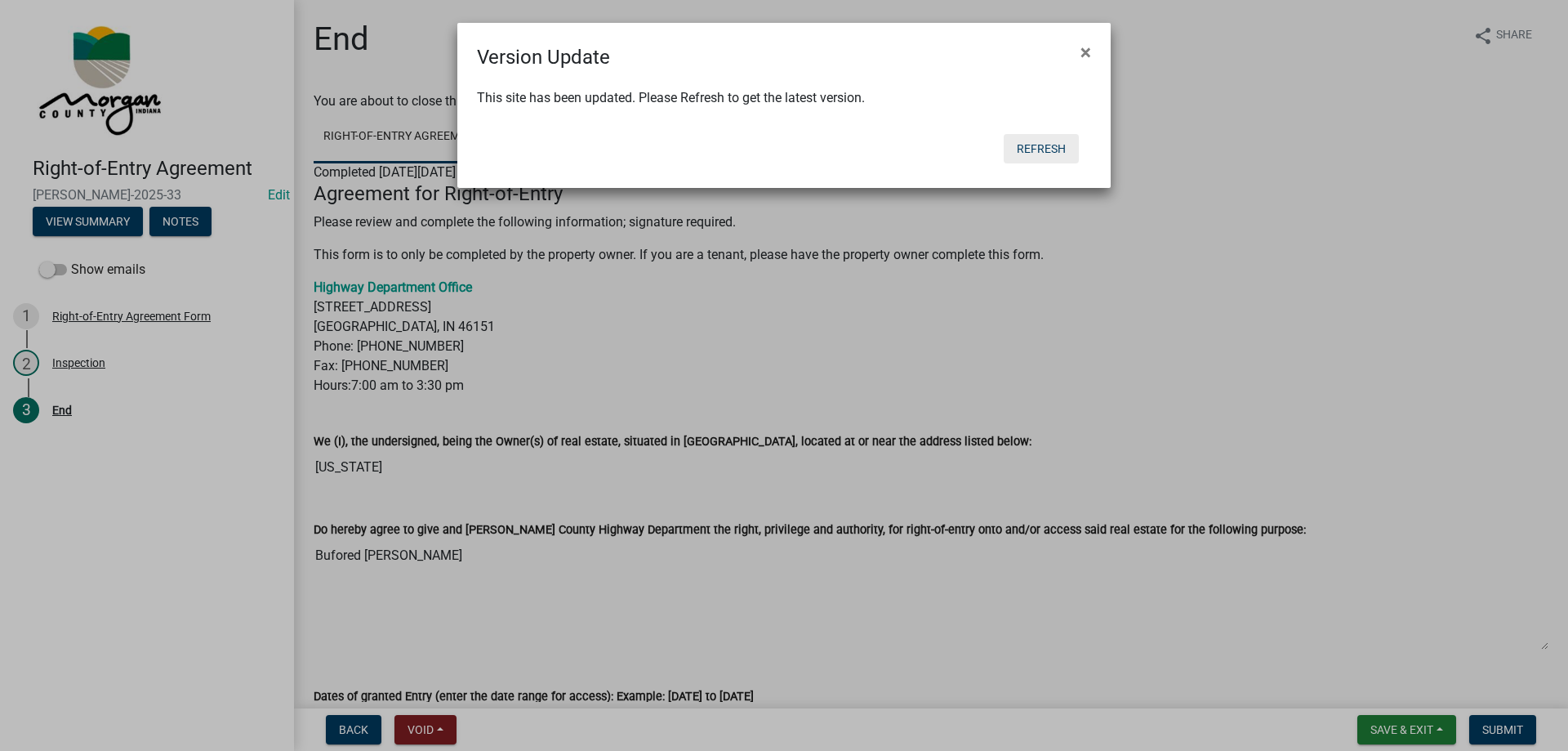
click at [1031, 147] on button "Refresh" at bounding box center [1041, 149] width 75 height 30
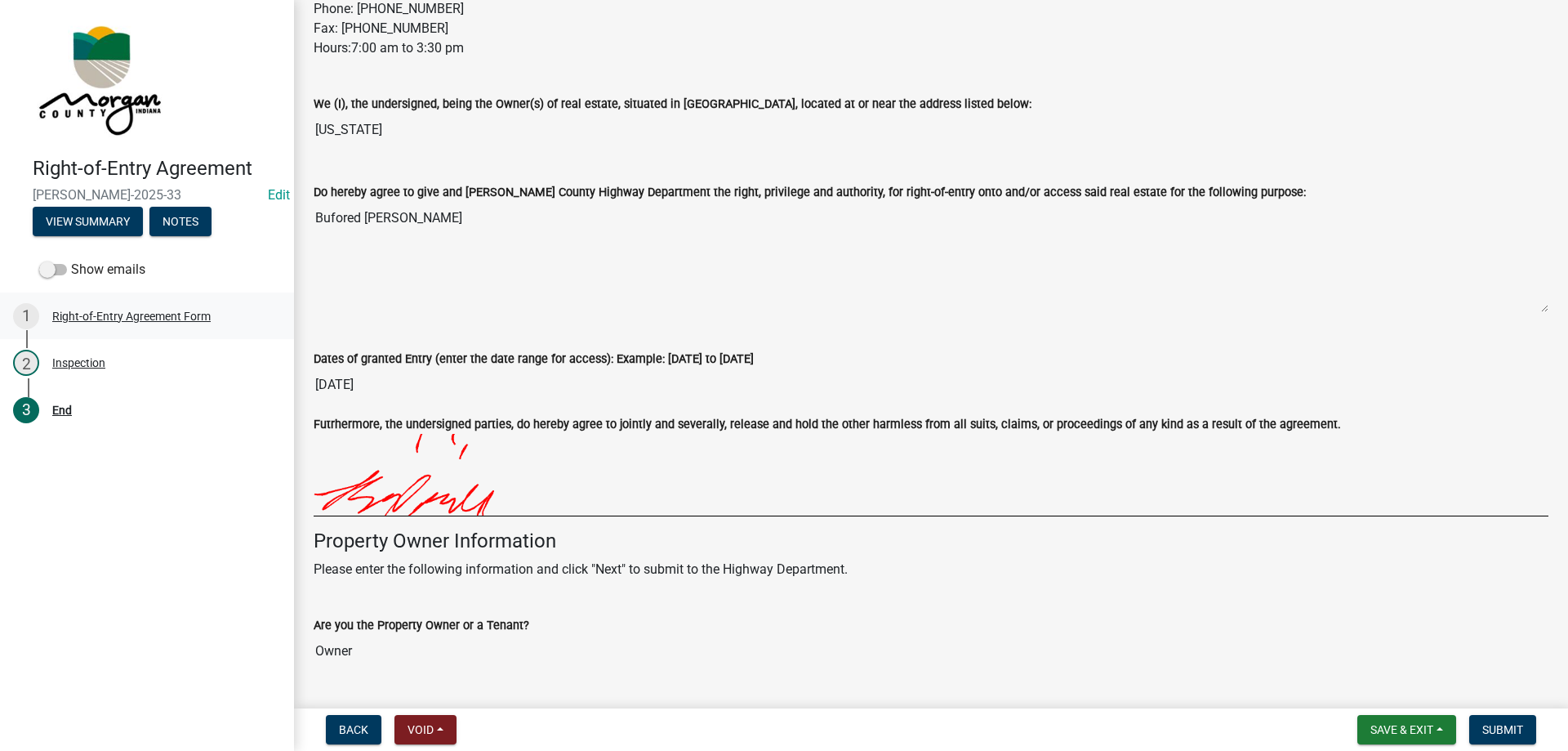
scroll to position [314, 0]
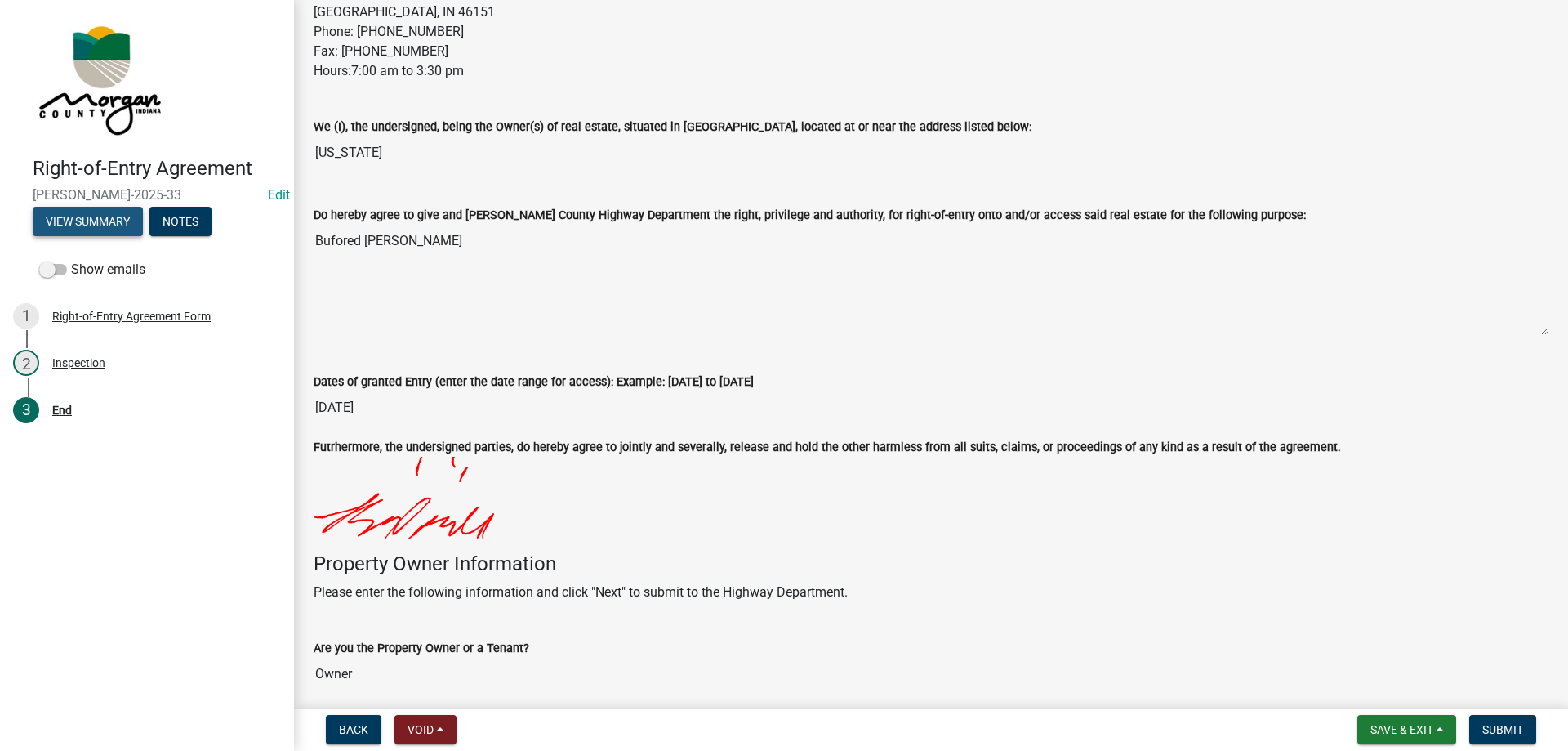
click at [113, 218] on button "View Summary" at bounding box center [87, 222] width 110 height 30
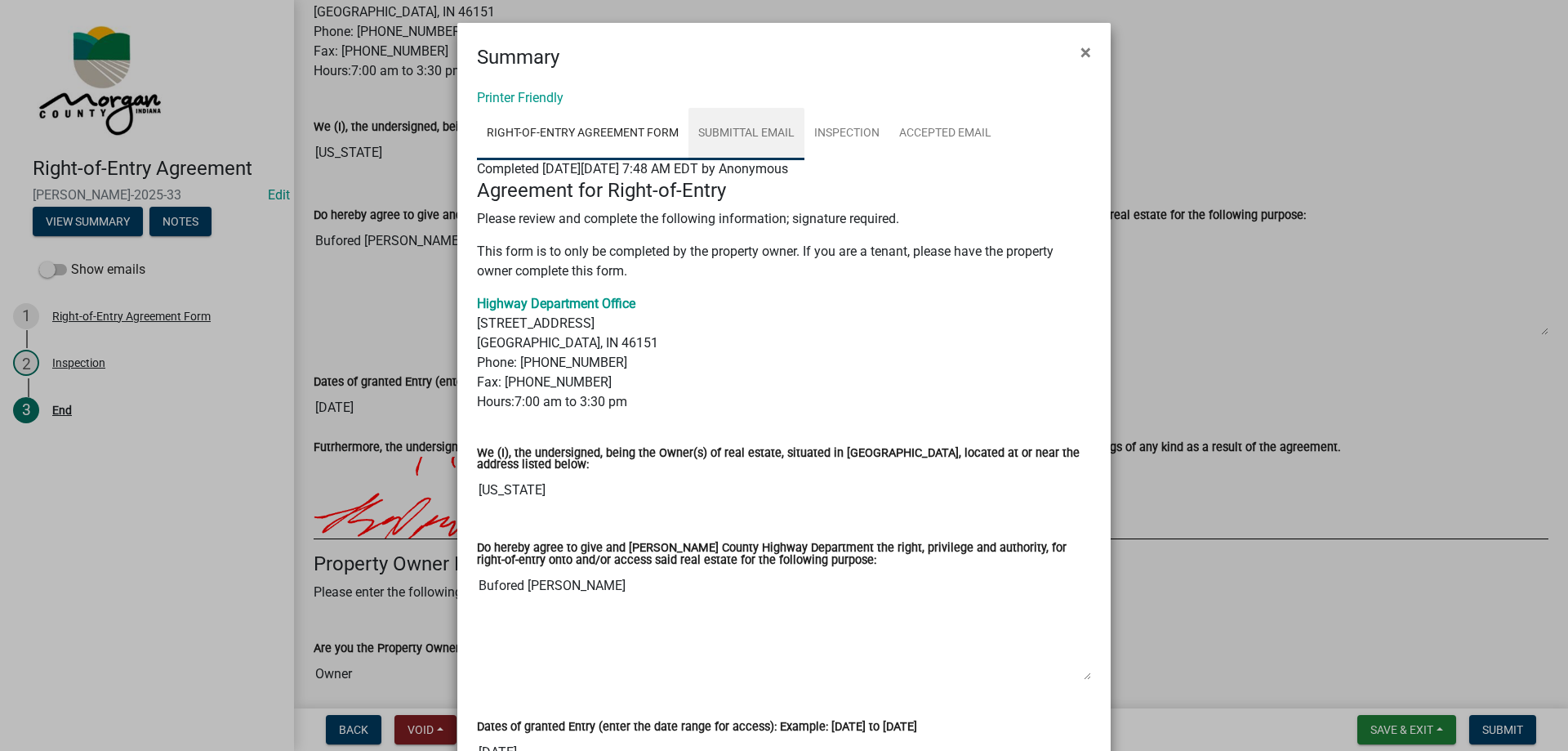
click at [718, 122] on link "Submittal Email" at bounding box center [746, 134] width 116 height 52
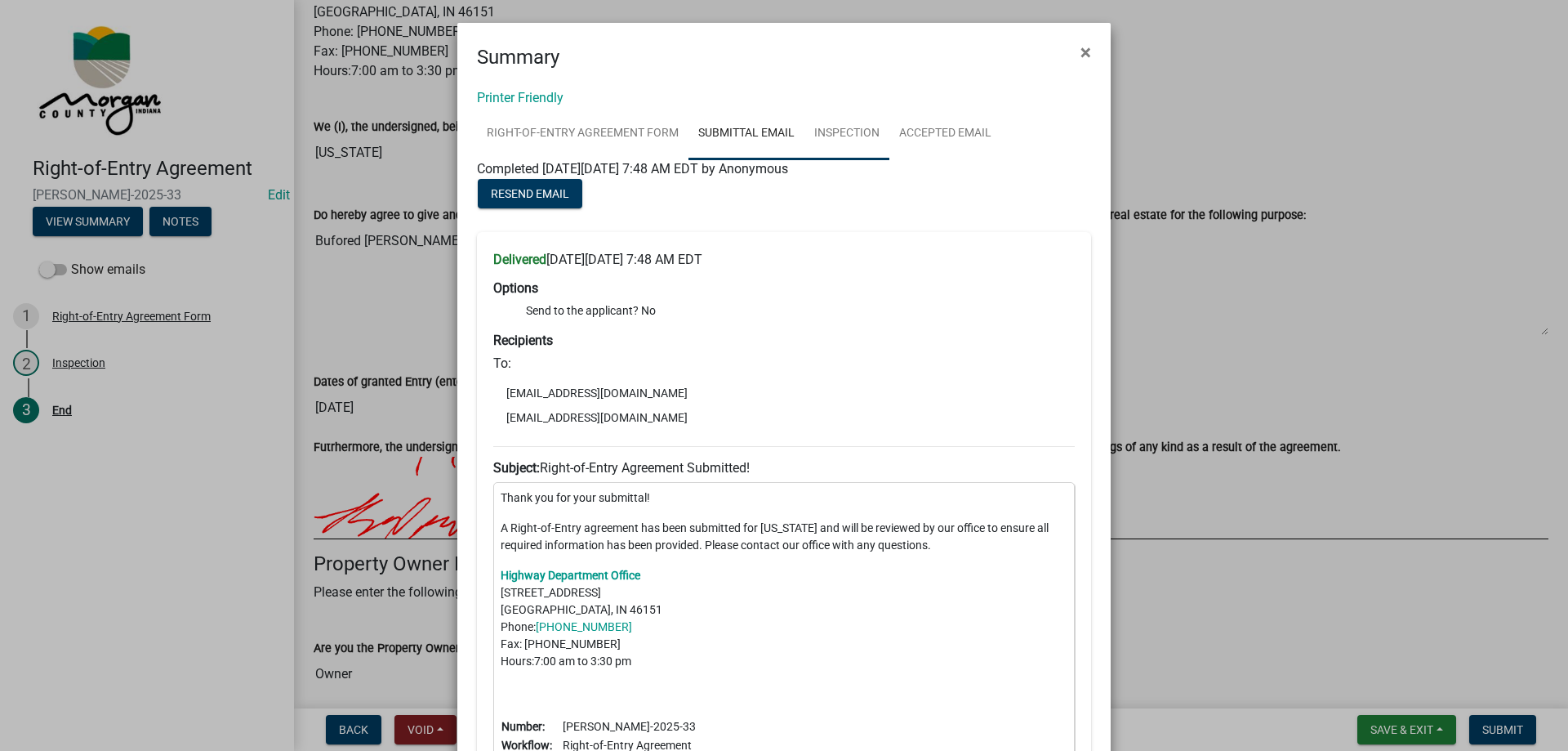
click at [834, 129] on link "Inspection" at bounding box center [847, 134] width 85 height 52
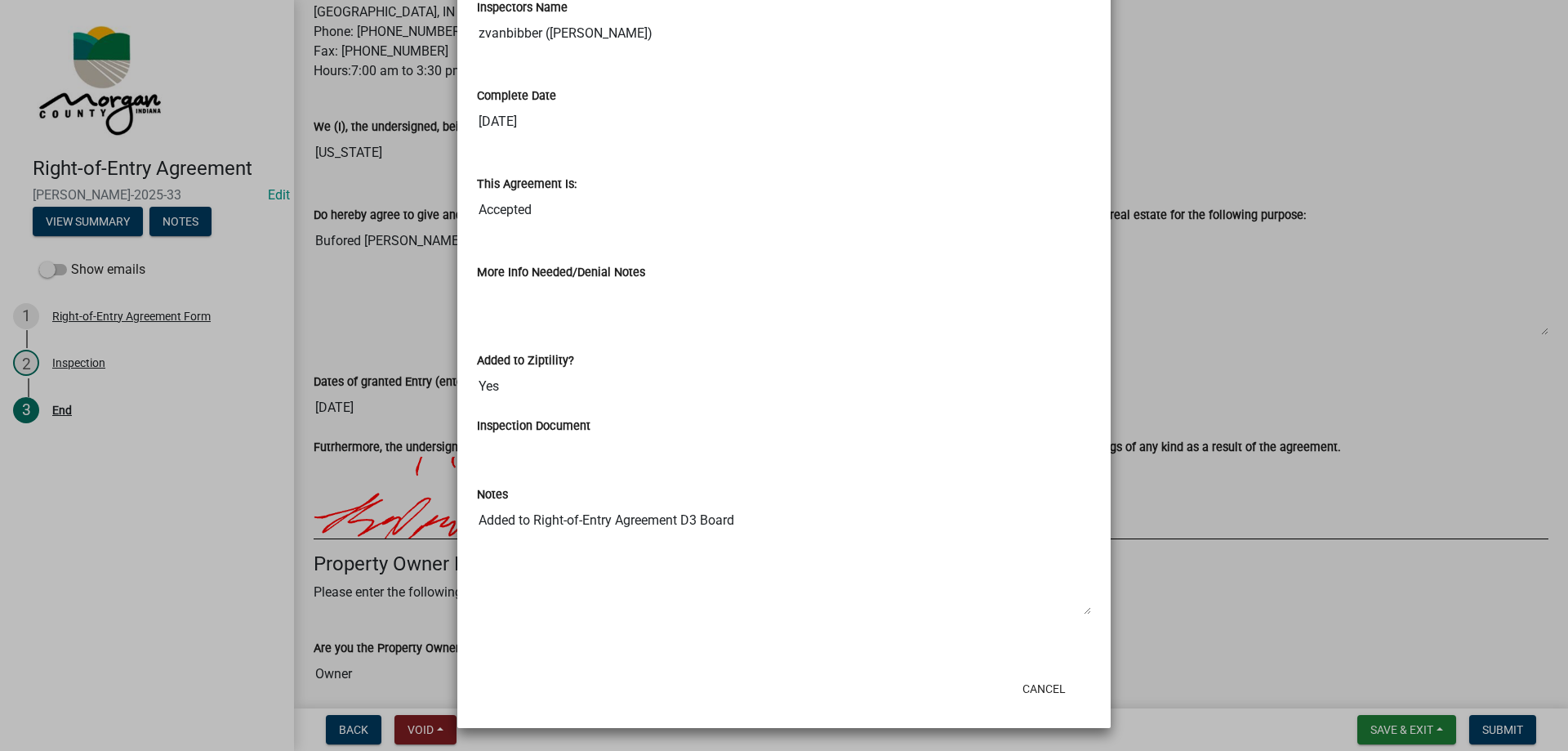
scroll to position [0, 0]
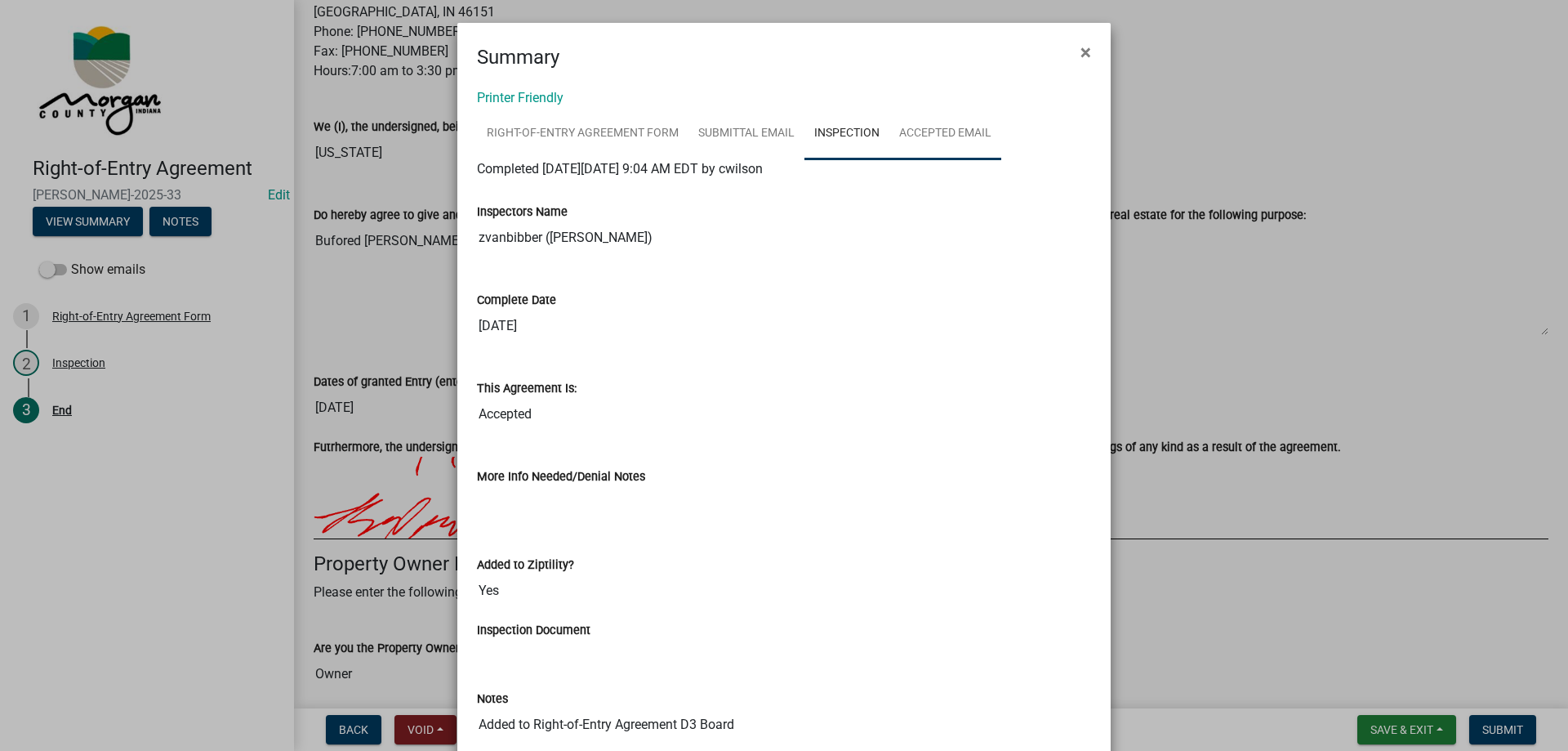
click at [967, 138] on link "Accepted Email" at bounding box center [945, 134] width 112 height 52
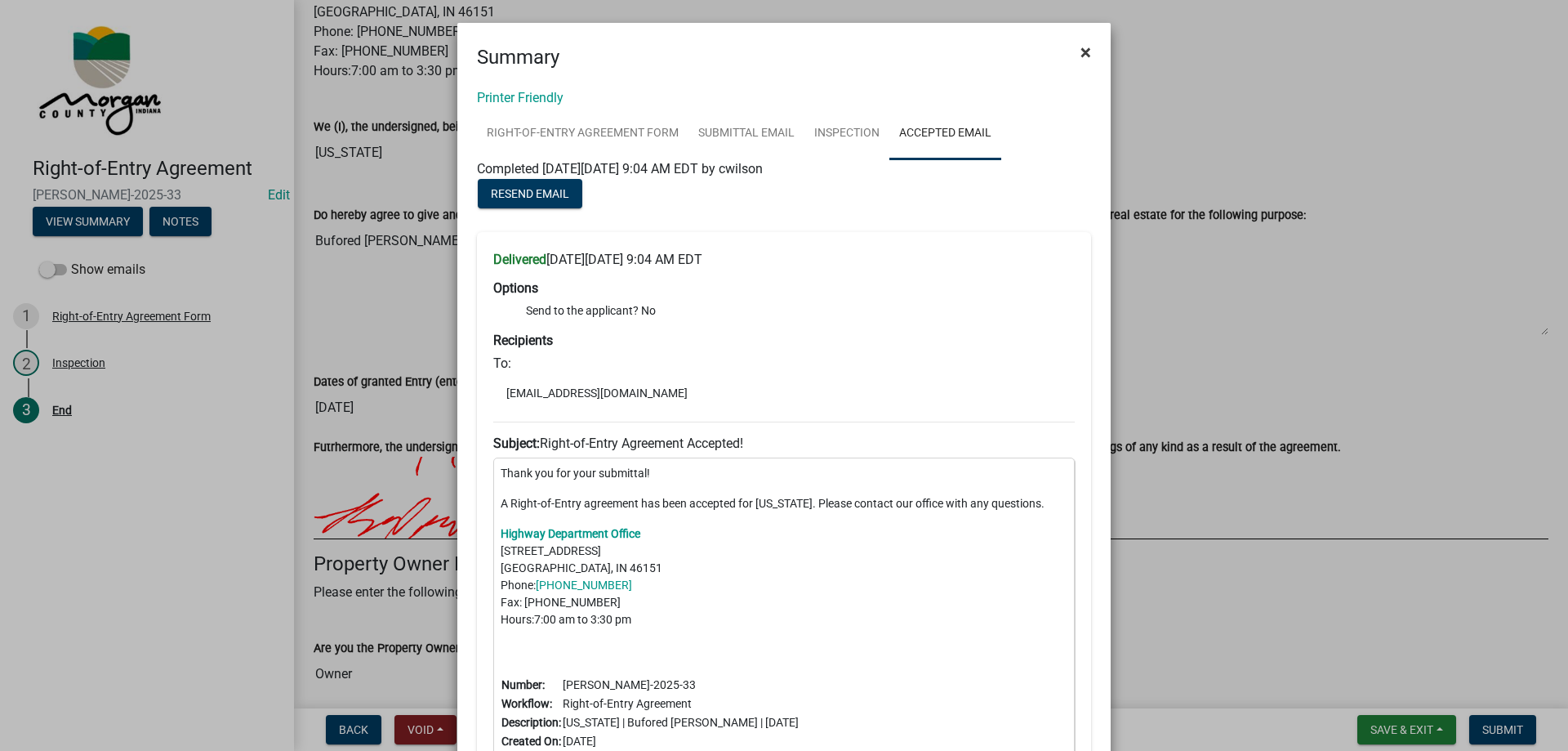
click at [1081, 52] on span "×" at bounding box center [1085, 52] width 10 height 23
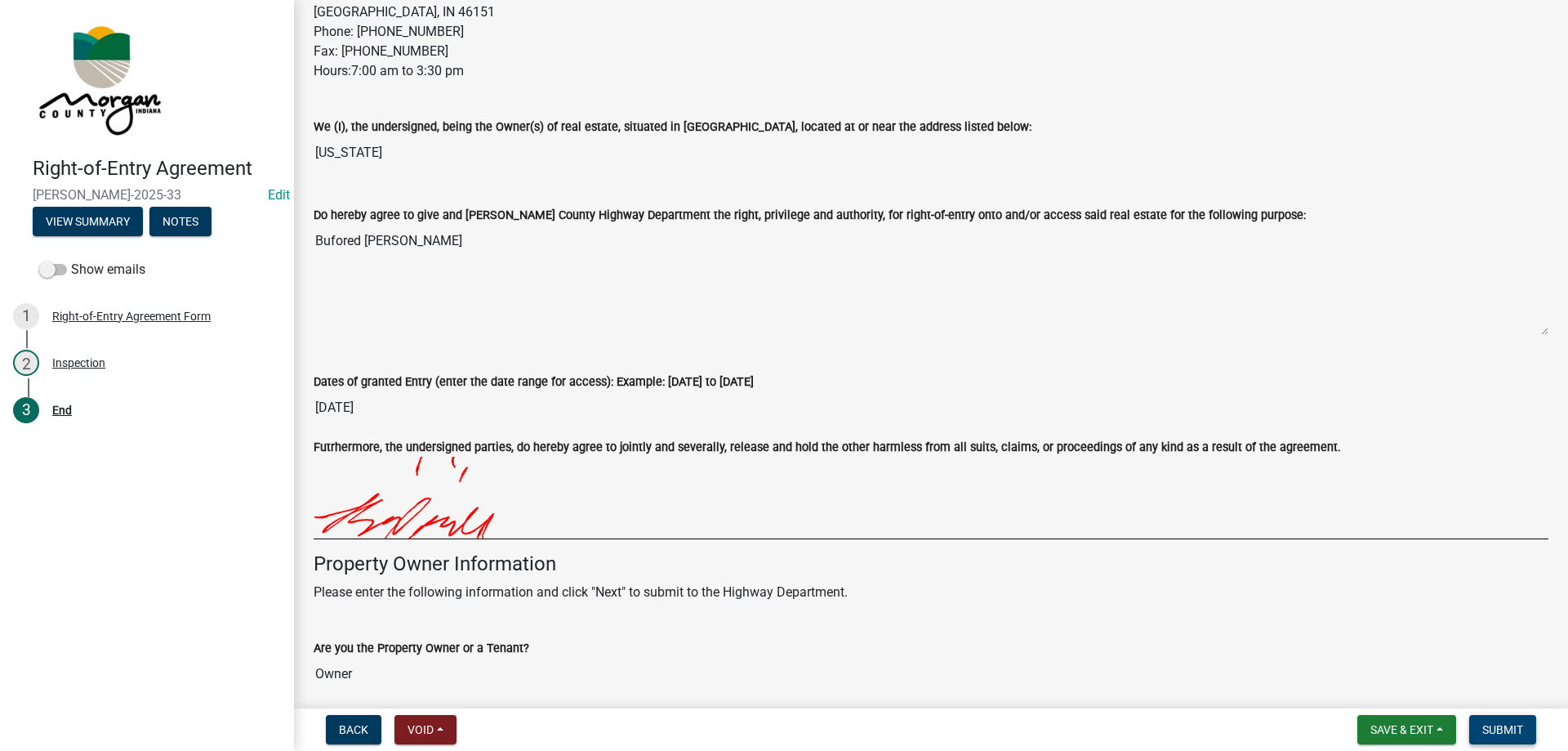
click at [1521, 728] on span "Submit" at bounding box center [1502, 730] width 41 height 13
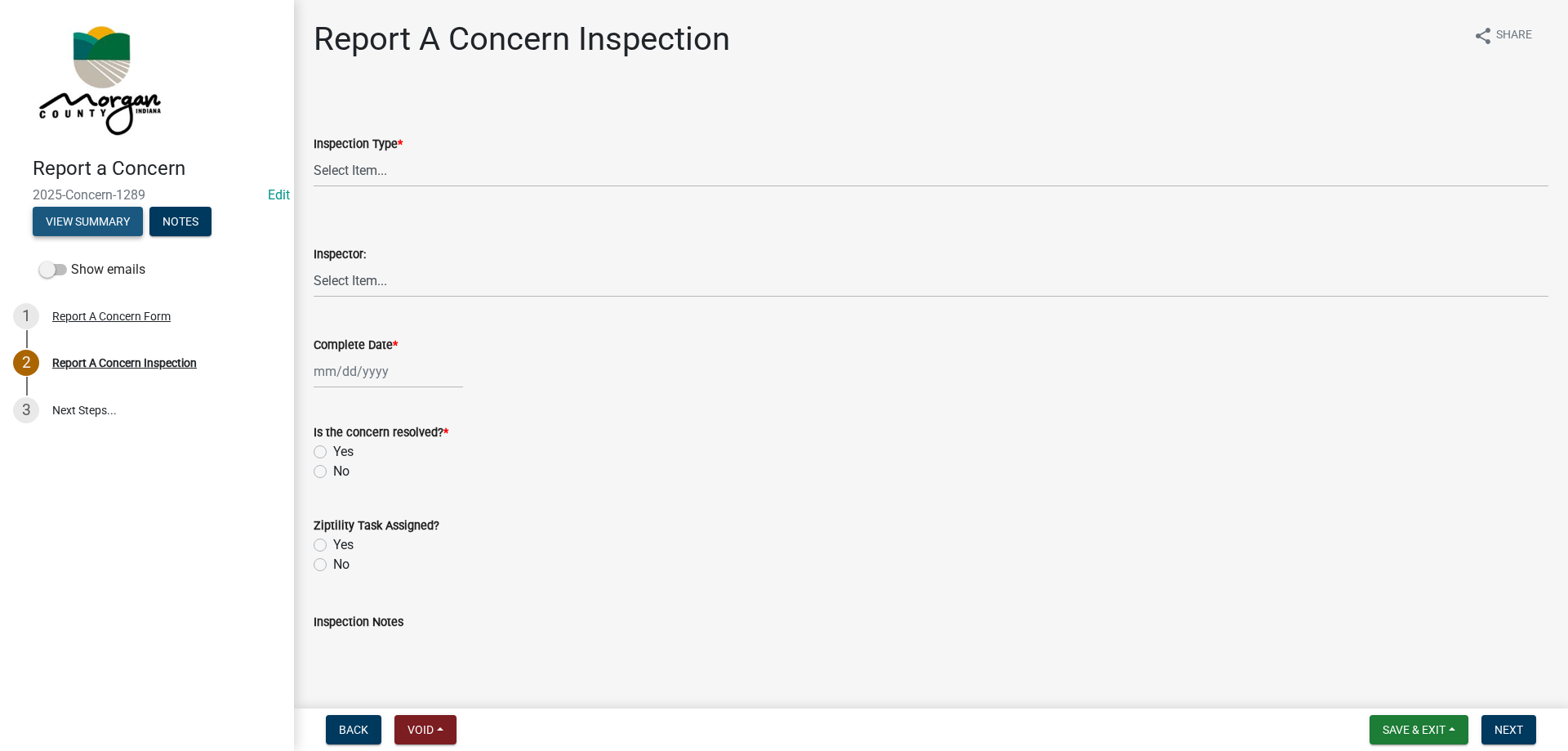
click at [63, 217] on button "View Summary" at bounding box center [87, 222] width 110 height 30
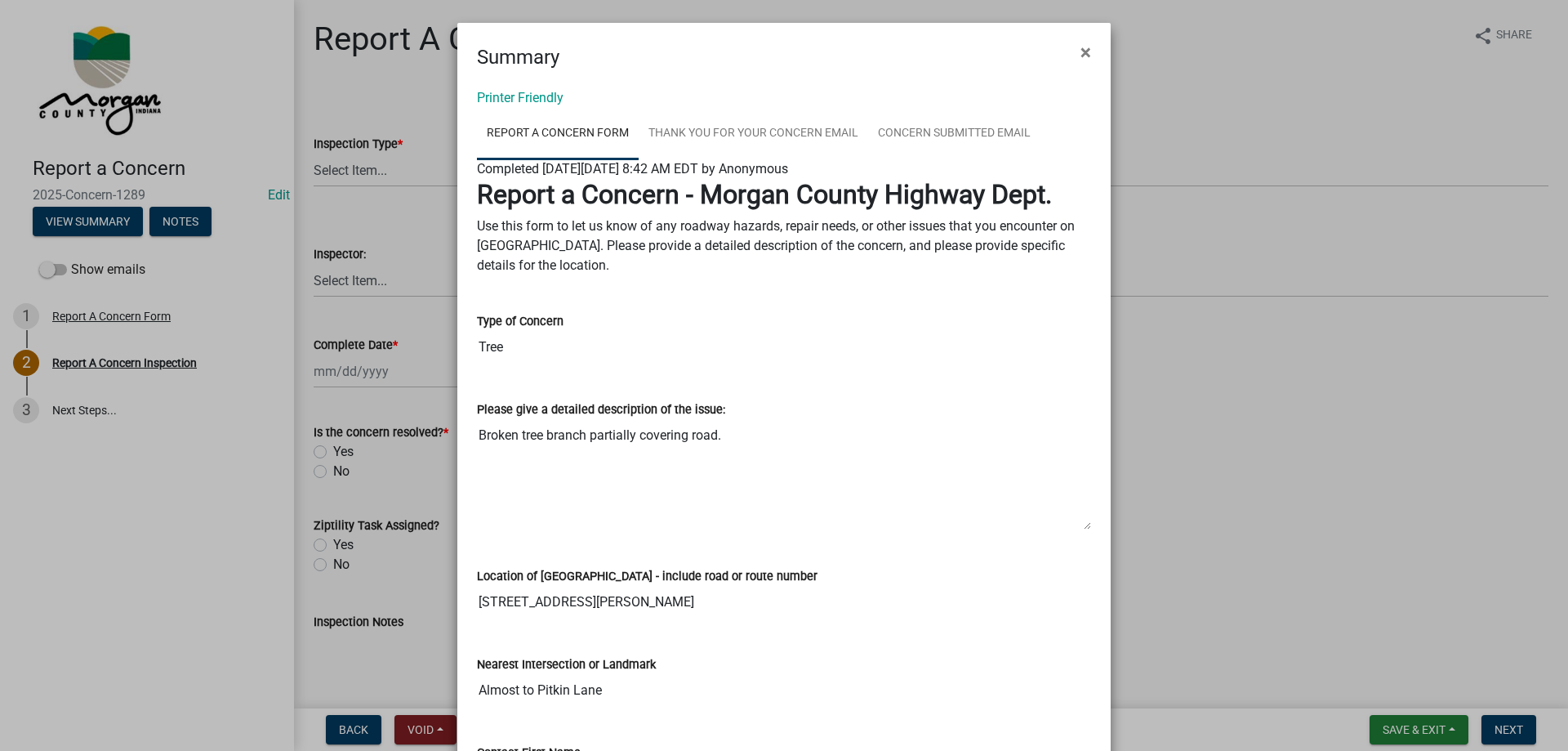
drag, startPoint x: 471, startPoint y: 435, endPoint x: 778, endPoint y: 422, distance: 307.3
click at [778, 422] on textarea "Broken tree branch partially covering road." at bounding box center [784, 475] width 614 height 111
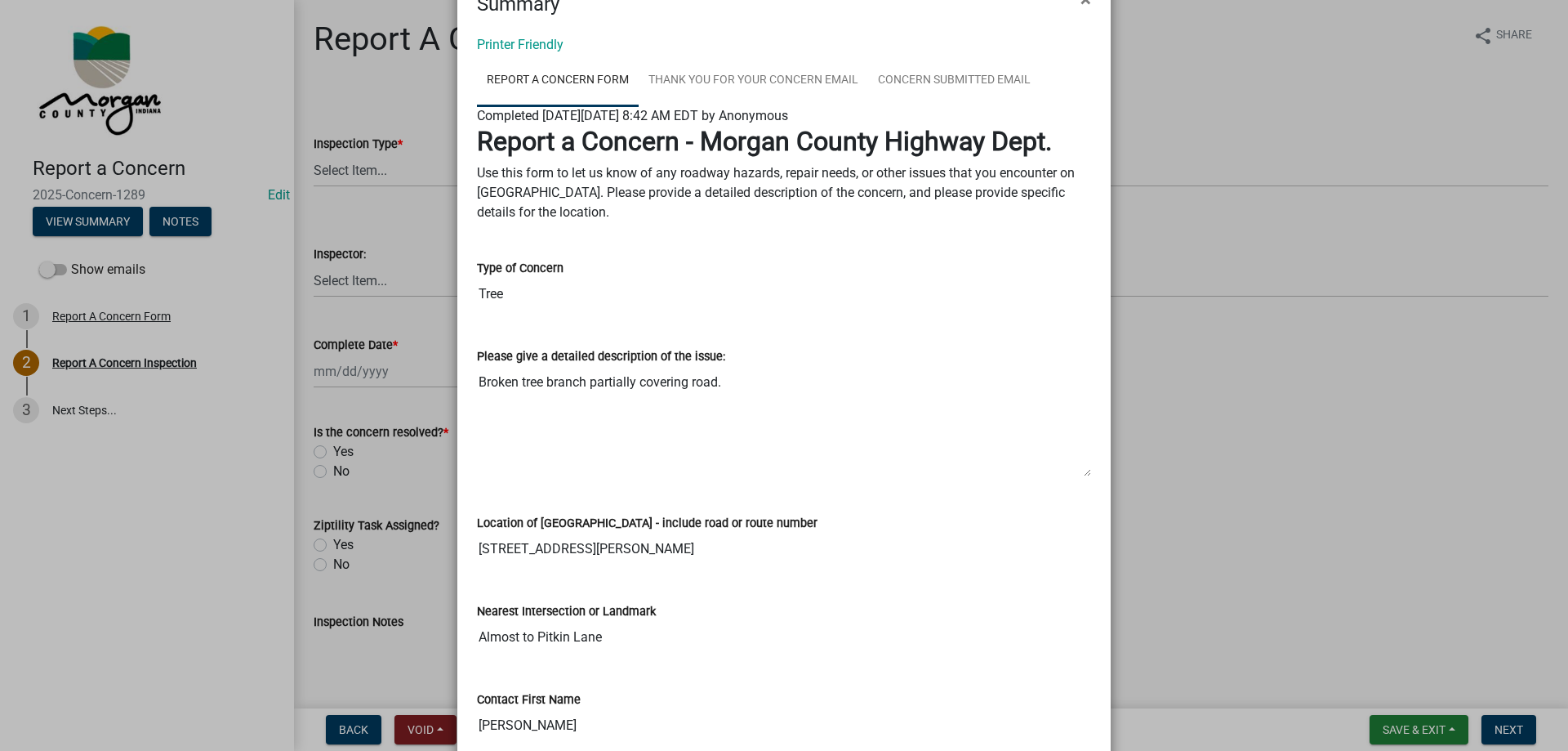
scroll to position [82, 0]
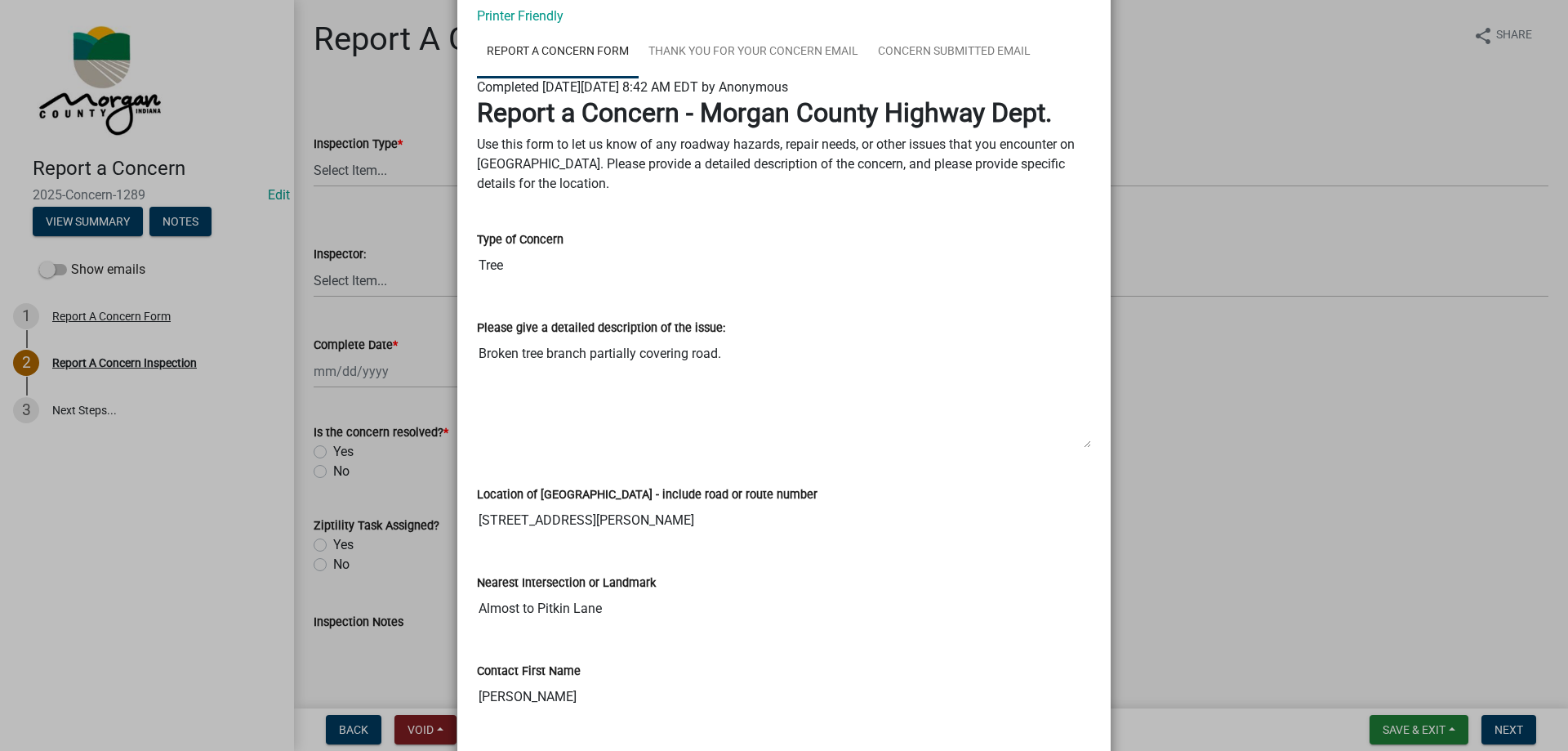
drag, startPoint x: 472, startPoint y: 516, endPoint x: 659, endPoint y: 513, distance: 187.0
click at [659, 513] on input "[STREET_ADDRESS][PERSON_NAME]" at bounding box center [784, 520] width 614 height 32
drag, startPoint x: 473, startPoint y: 608, endPoint x: 703, endPoint y: 623, distance: 230.5
click at [703, 623] on input "Almost to Pitkin Lane" at bounding box center [784, 608] width 614 height 32
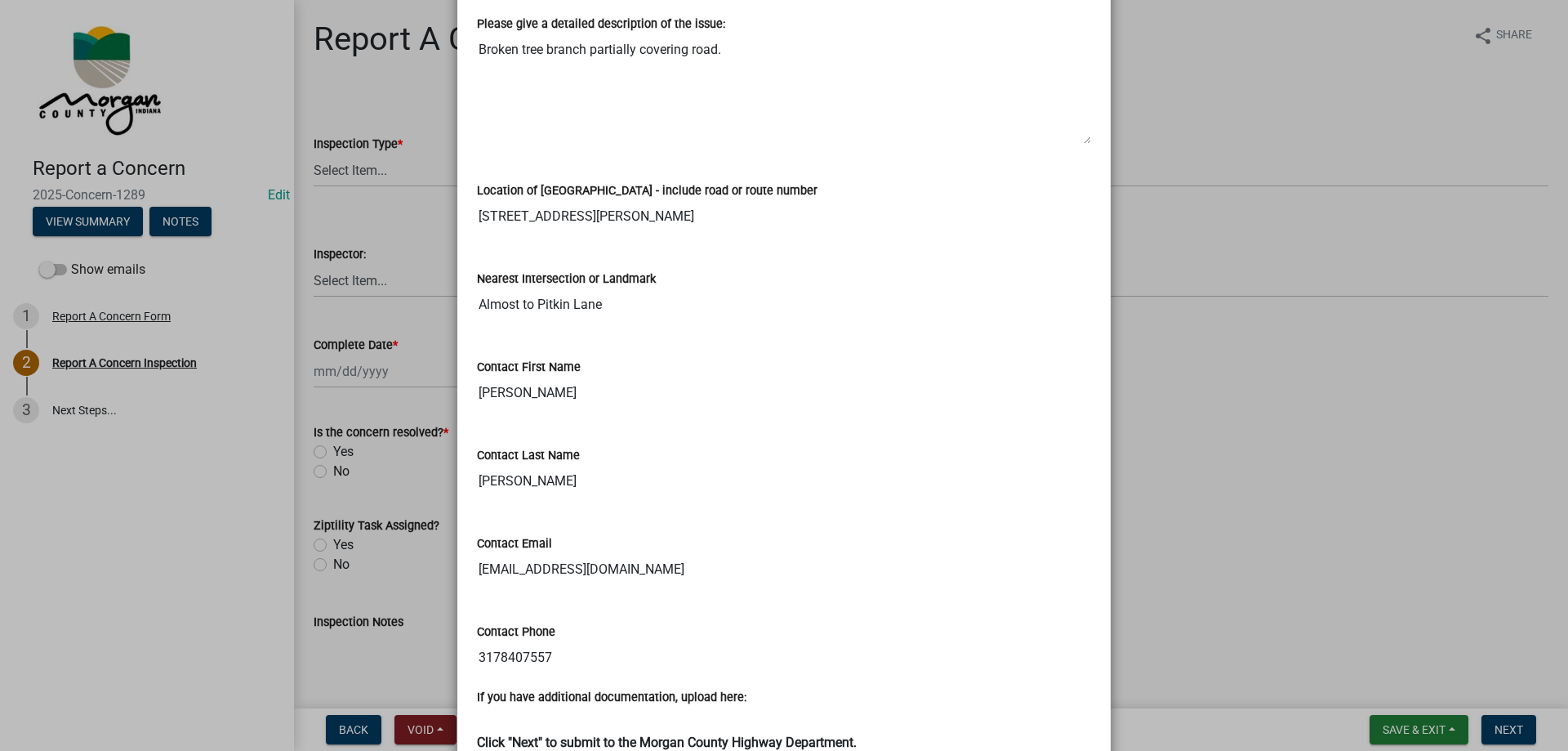
scroll to position [409, 0]
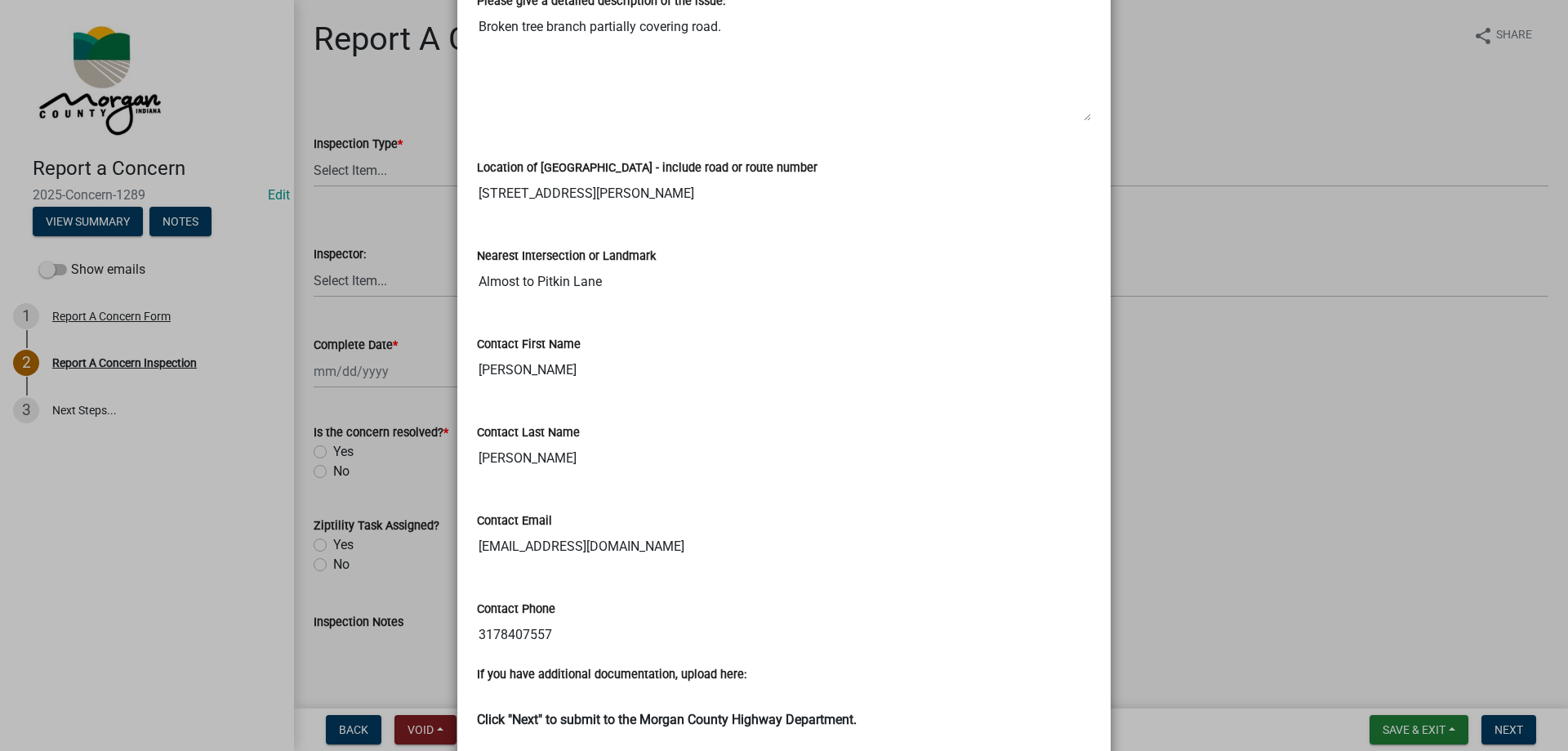
drag, startPoint x: 473, startPoint y: 368, endPoint x: 565, endPoint y: 375, distance: 92.3
click at [565, 375] on input "[PERSON_NAME]" at bounding box center [784, 370] width 614 height 32
drag, startPoint x: 471, startPoint y: 455, endPoint x: 613, endPoint y: 459, distance: 142.1
click at [611, 460] on input "[PERSON_NAME]" at bounding box center [784, 458] width 614 height 32
drag, startPoint x: 473, startPoint y: 544, endPoint x: 685, endPoint y: 545, distance: 212.0
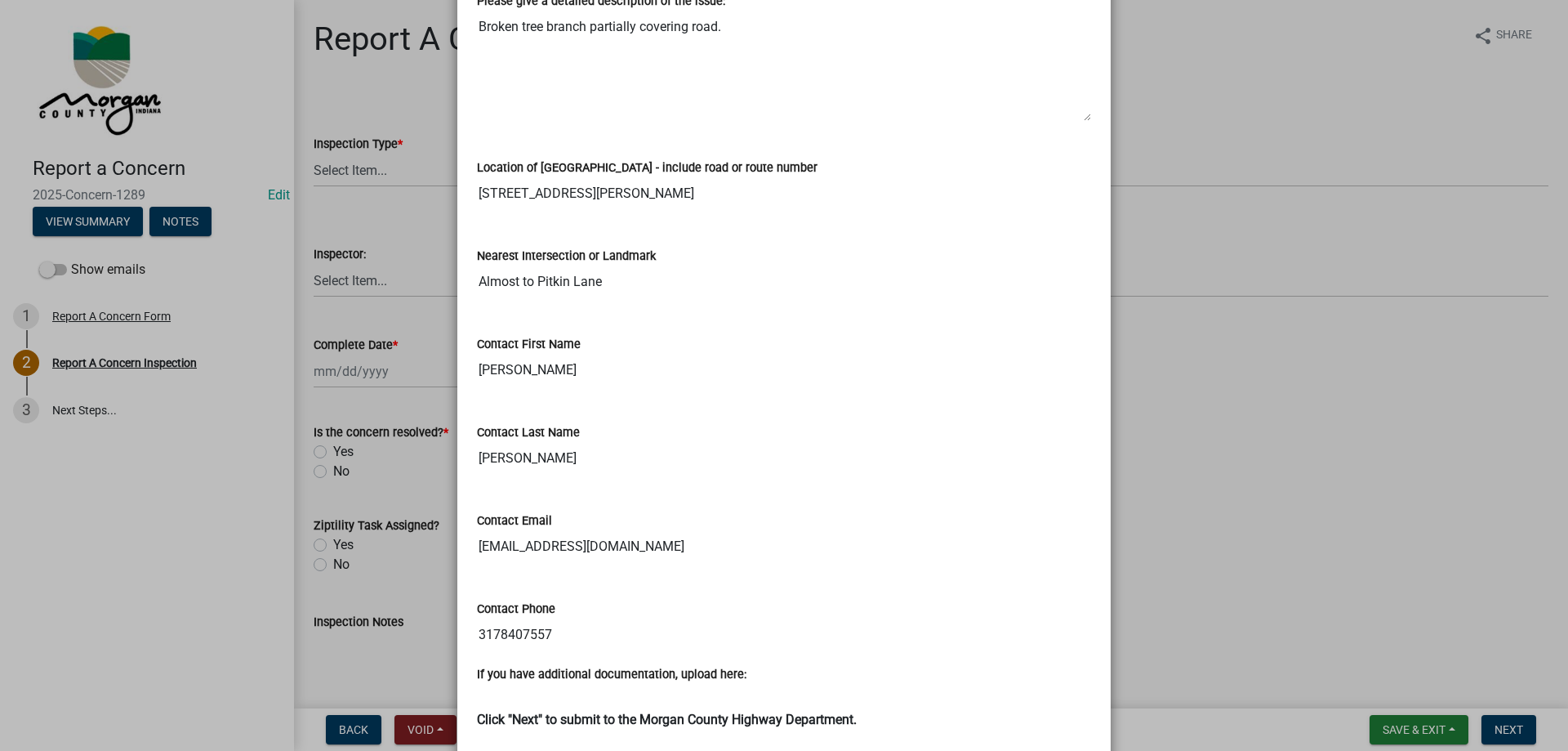
click at [685, 545] on input "[EMAIL_ADDRESS][DOMAIN_NAME]" at bounding box center [784, 546] width 614 height 32
drag, startPoint x: 474, startPoint y: 630, endPoint x: 662, endPoint y: 626, distance: 188.0
click at [662, 626] on input "3178407557" at bounding box center [784, 634] width 614 height 32
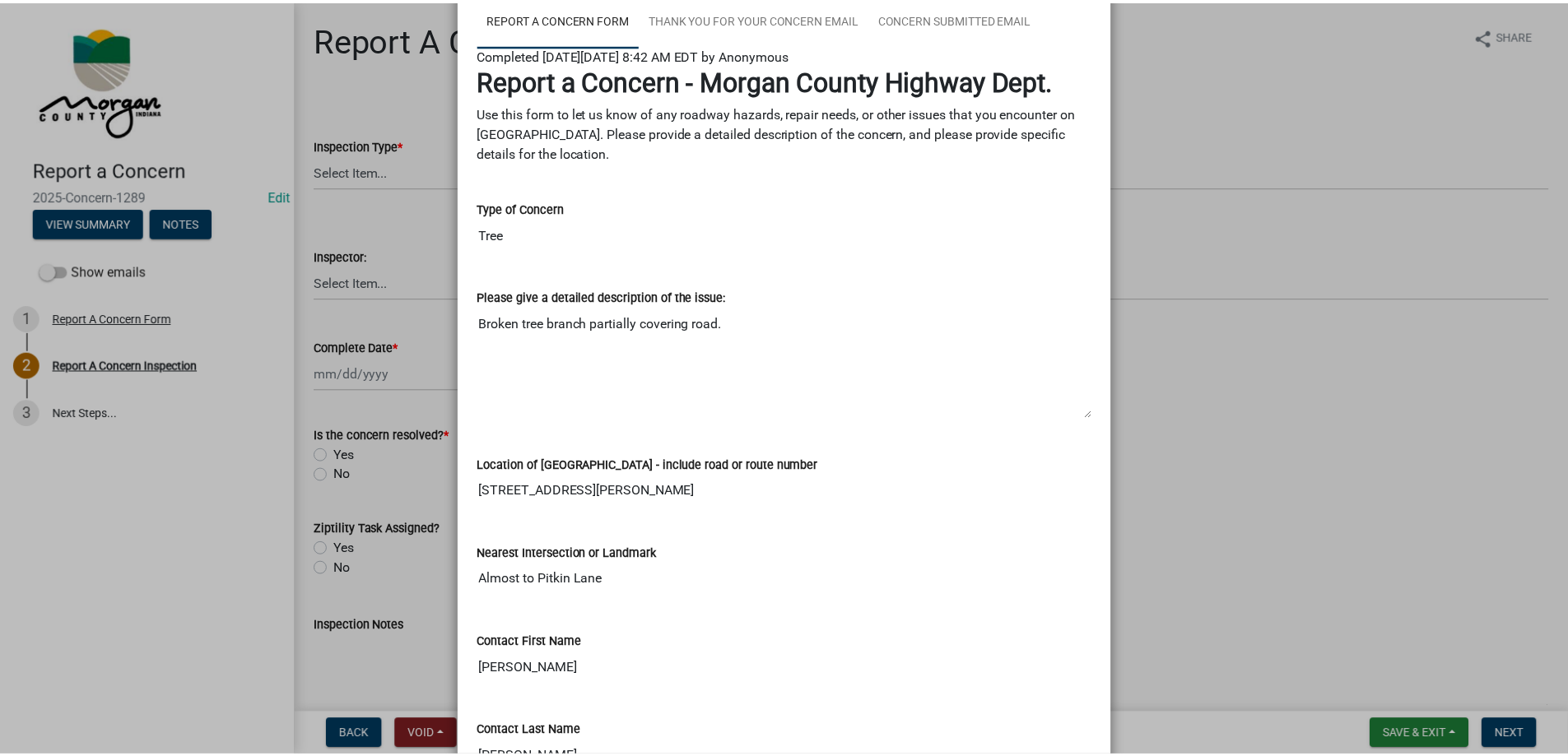
scroll to position [0, 0]
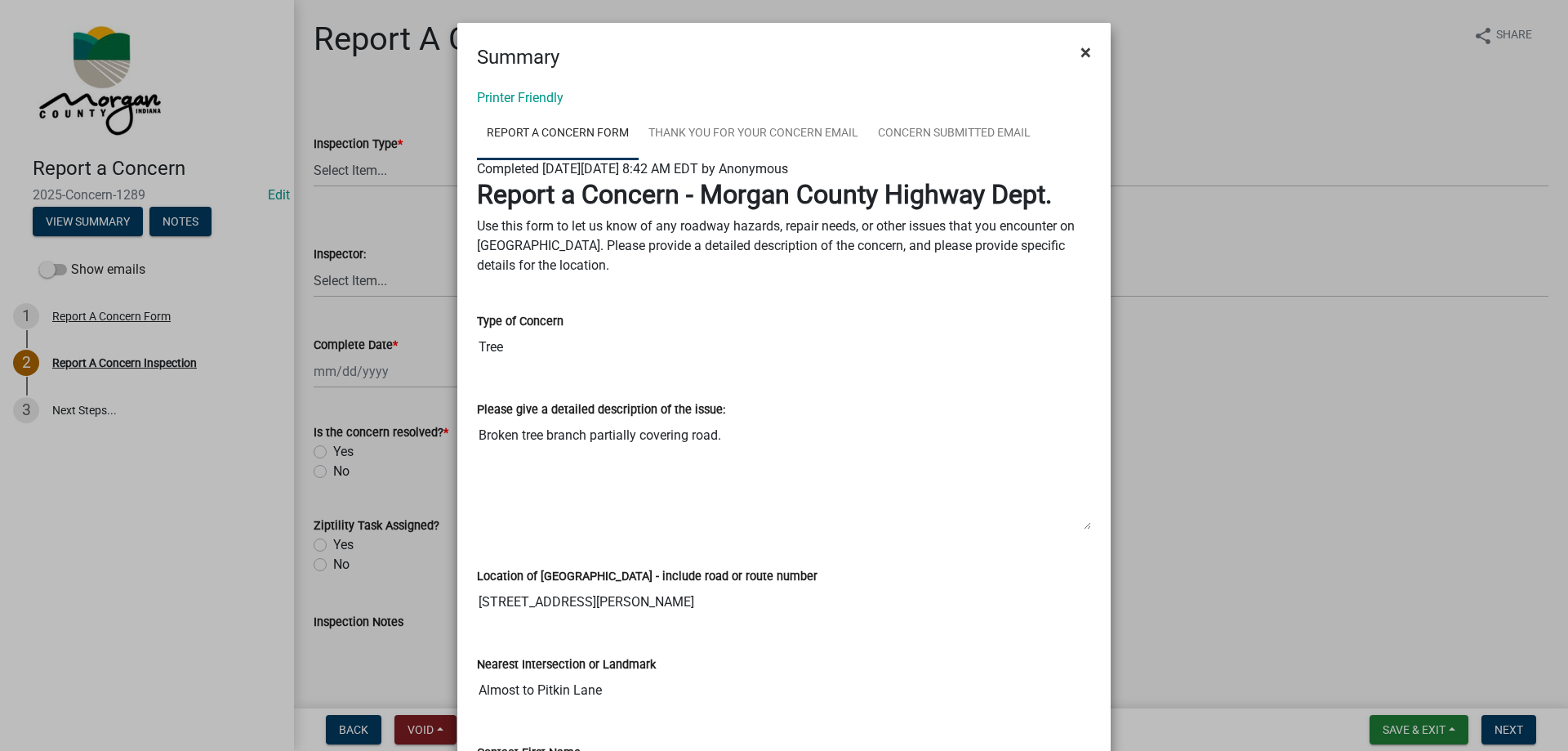
click at [1081, 53] on span "×" at bounding box center [1085, 52] width 10 height 23
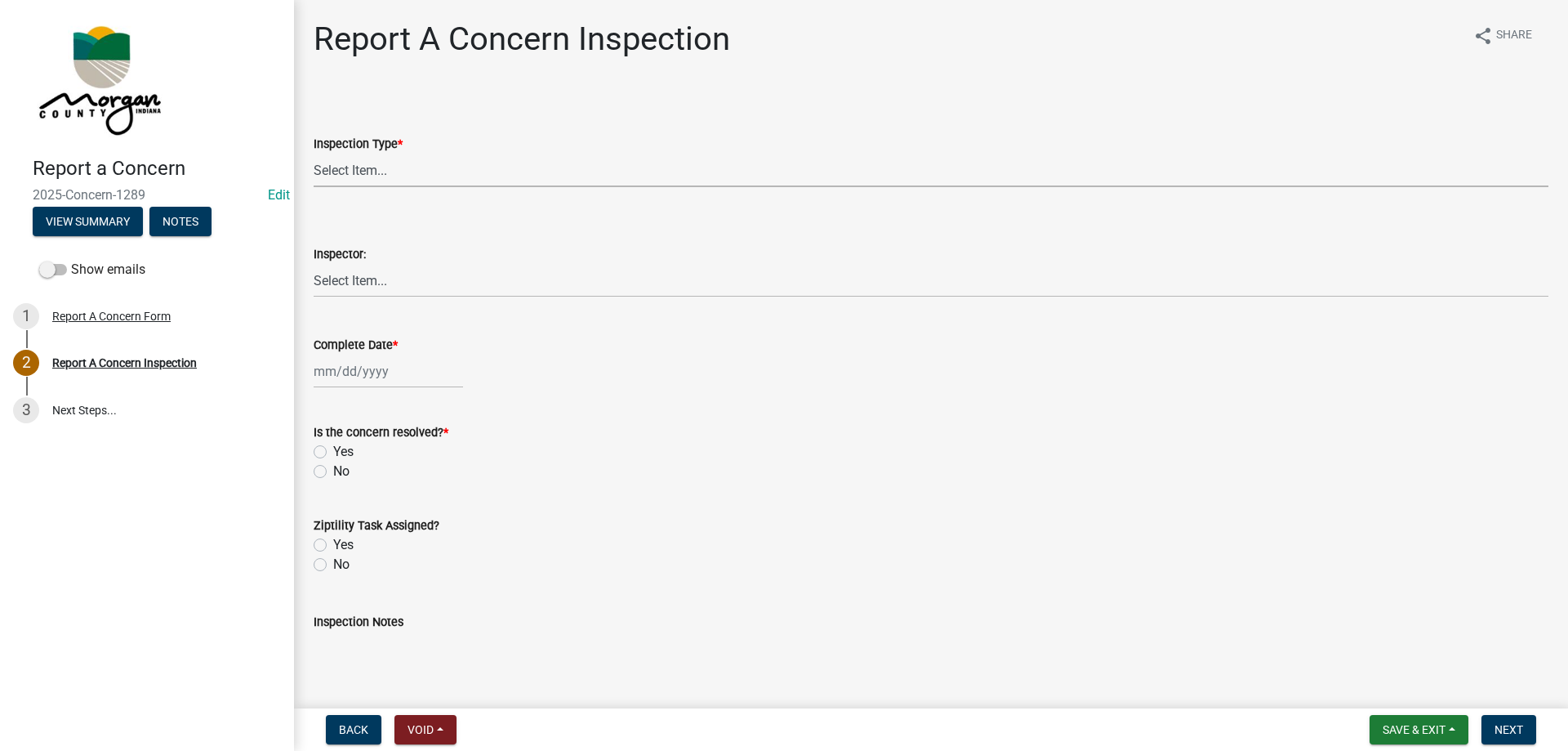
click at [392, 180] on select "Select Item... Pot Hole Patching Ditch Tree Sign Mowing Culvert Other" at bounding box center [930, 171] width 1234 height 33
click at [313, 154] on select "Select Item... Pot Hole Patching Ditch Tree Sign Mowing Culvert Other" at bounding box center [930, 171] width 1234 height 33
select select "05549d27-706b-4fc5-87d5-786b3b3055f9"
click at [352, 275] on select "Select Item... [PERSON_NAME] [PERSON_NAME] [PERSON_NAME] [PERSON_NAME] [PERSON_…" at bounding box center [930, 281] width 1234 height 33
click at [313, 264] on select "Select Item... [PERSON_NAME] [PERSON_NAME] [PERSON_NAME] [PERSON_NAME] [PERSON_…" at bounding box center [930, 281] width 1234 height 33
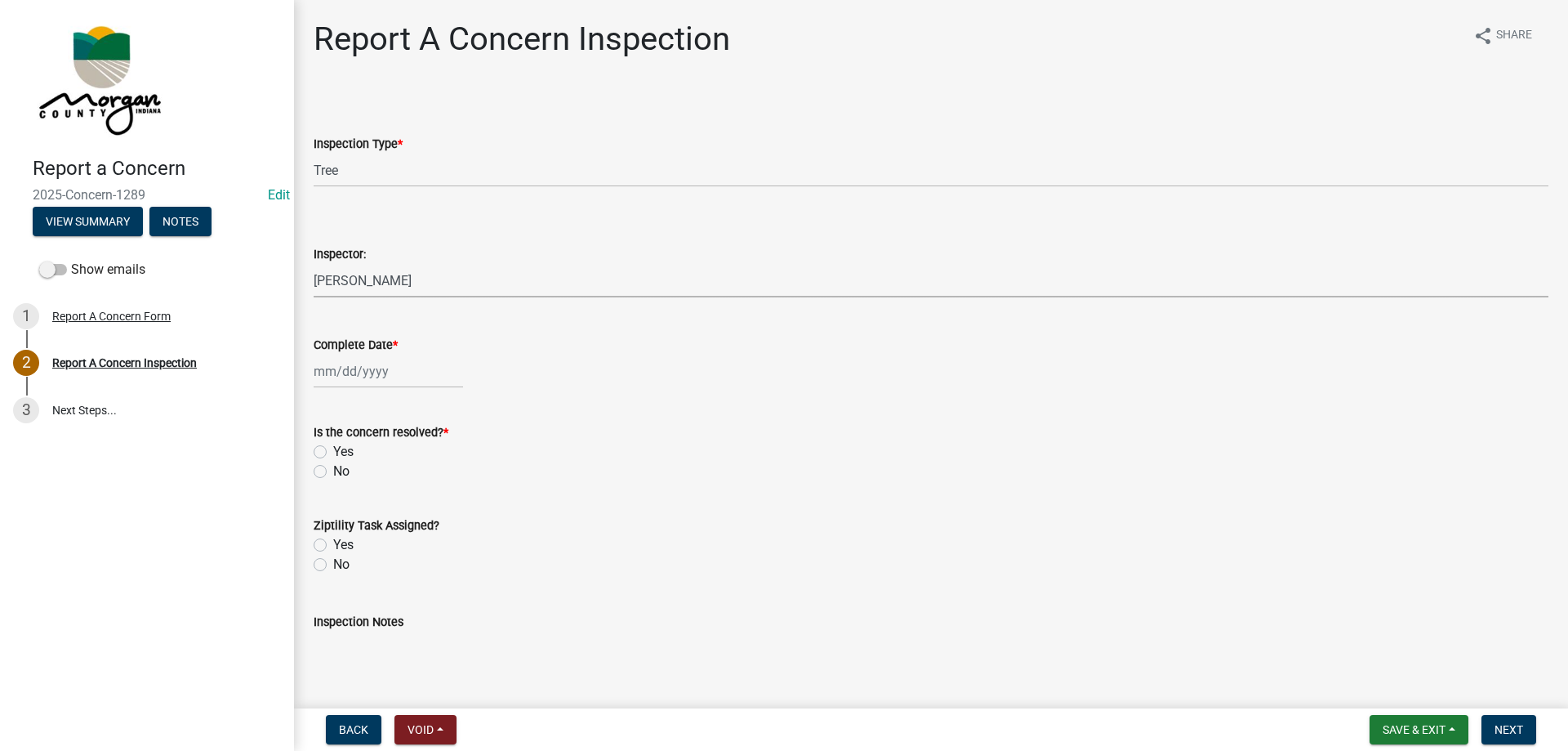
select select "8bda91b2-ac7b-41e2-ae5b-cef6dd645a83"
click at [335, 372] on div at bounding box center [387, 371] width 149 height 33
select select "8"
select select "2025"
click at [388, 537] on div "20" at bounding box center [382, 537] width 26 height 26
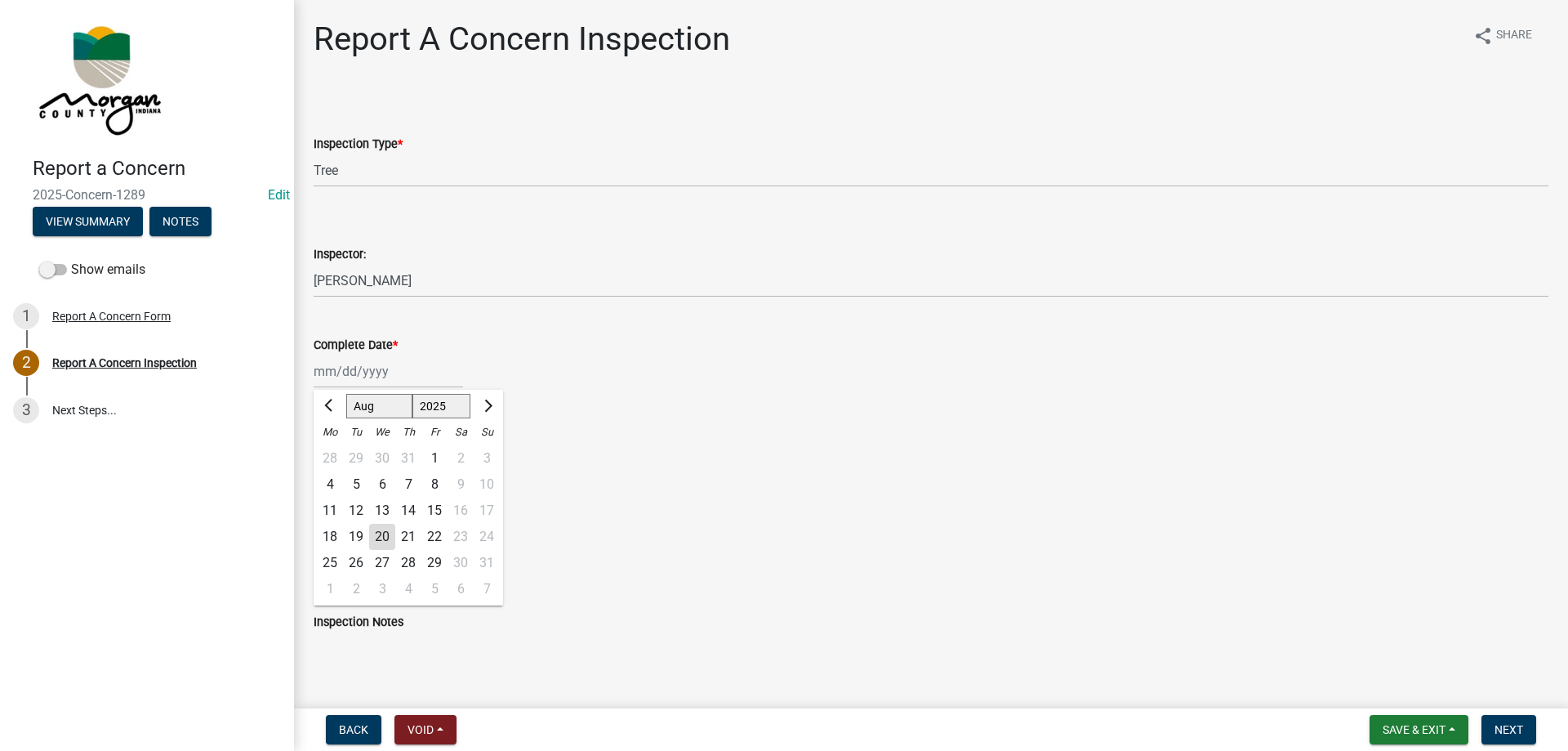
type input "[DATE]"
click at [334, 451] on label "Yes" at bounding box center [344, 452] width 20 height 19
click at [334, 451] on input "Yes" at bounding box center [338, 447] width 10 height 10
radio input "true"
click at [334, 540] on label "Yes" at bounding box center [344, 544] width 20 height 19
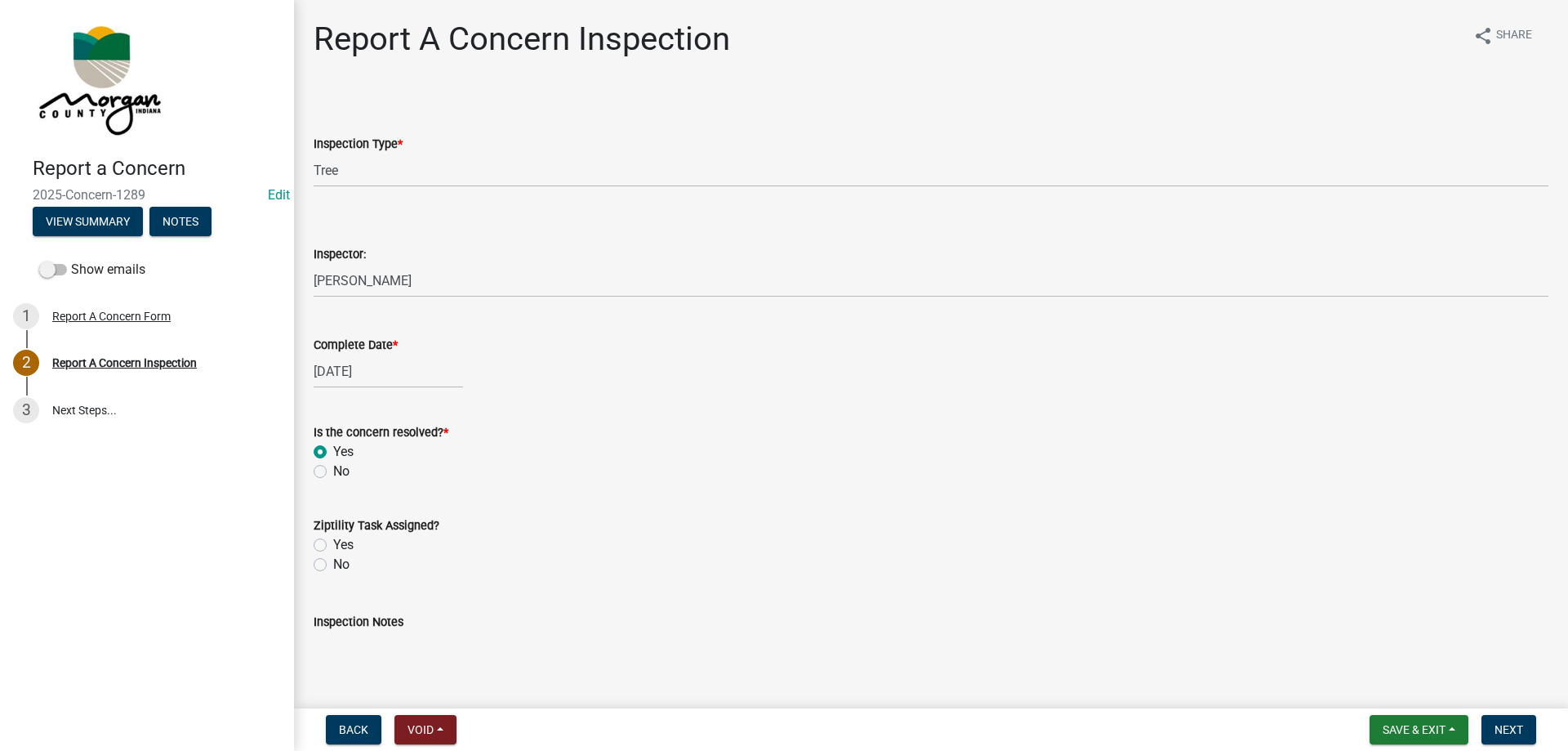
click at [334, 540] on input "Yes" at bounding box center [338, 540] width 10 height 10
radio input "true"
click at [378, 645] on textarea "Inspection Notes" at bounding box center [930, 669] width 1234 height 77
type textarea "Sent to D2 concern board"
click at [1515, 728] on span "Next" at bounding box center [1508, 730] width 29 height 13
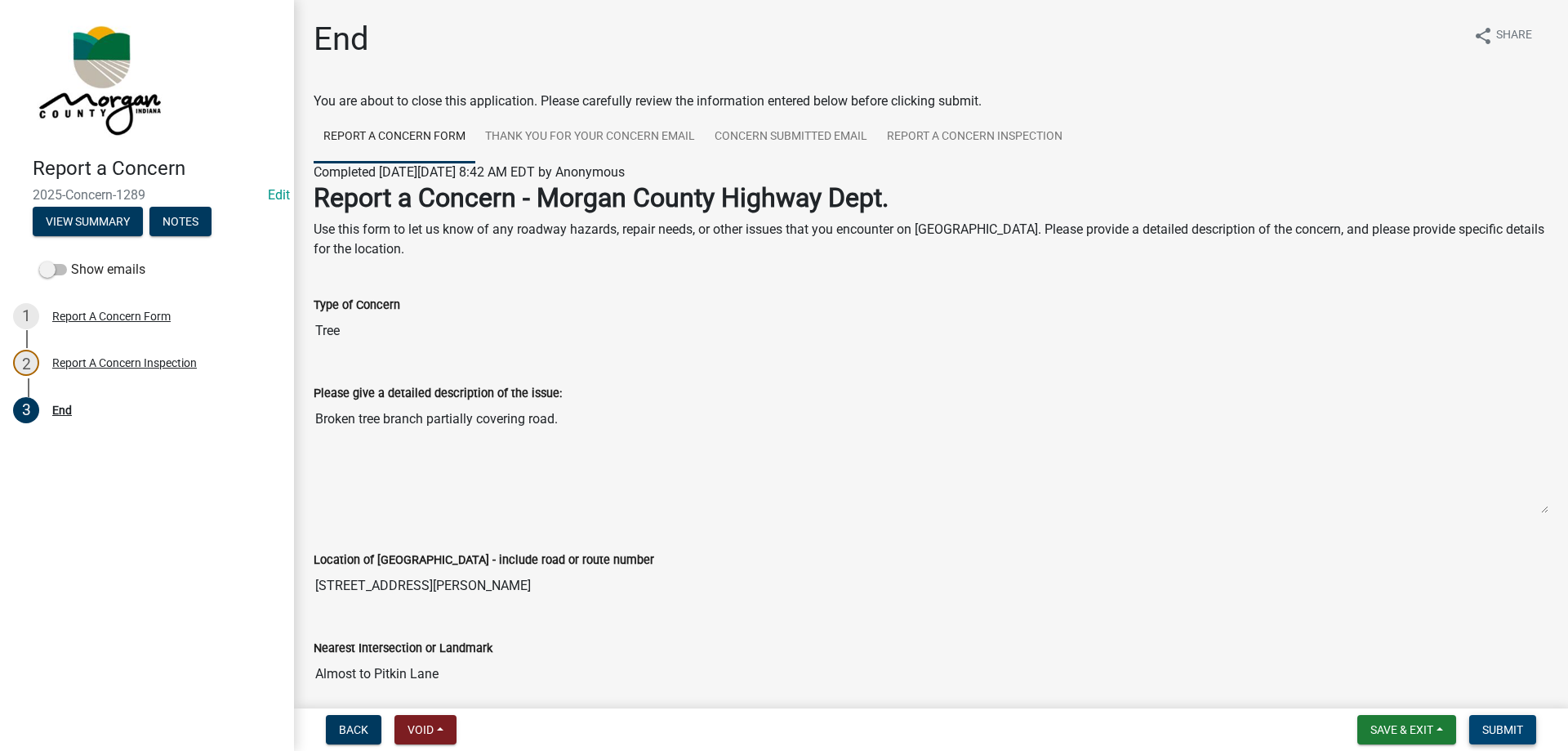
click at [1515, 728] on span "Submit" at bounding box center [1502, 730] width 41 height 13
